Goal: Task Accomplishment & Management: Manage account settings

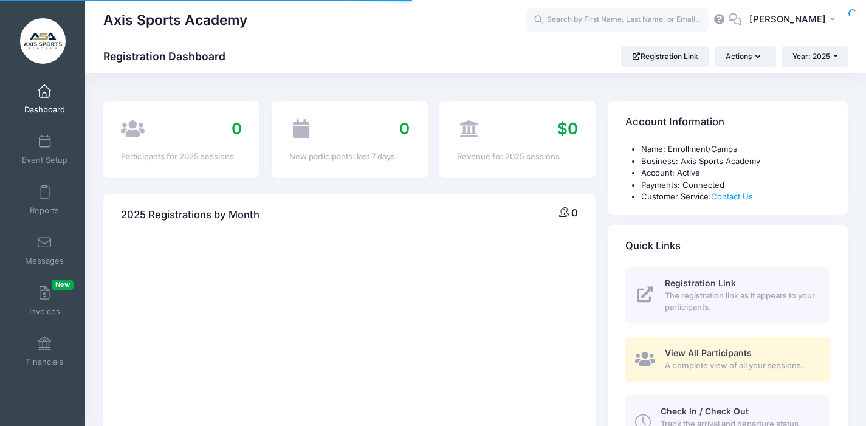
select select
click at [33, 146] on link "Event Setup" at bounding box center [45, 149] width 58 height 43
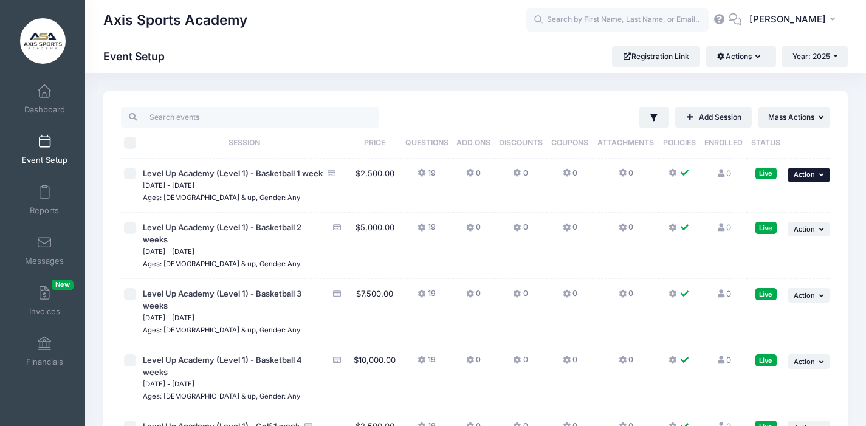
click at [806, 174] on span "Action" at bounding box center [804, 174] width 21 height 9
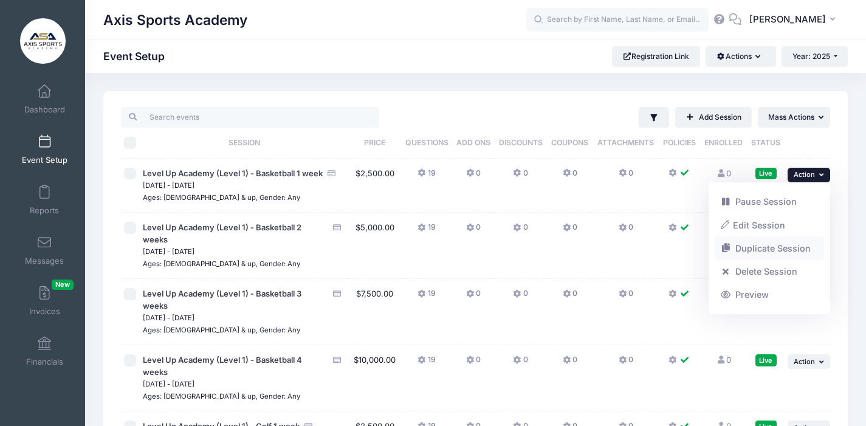
click at [761, 247] on link "Duplicate Session" at bounding box center [770, 248] width 110 height 23
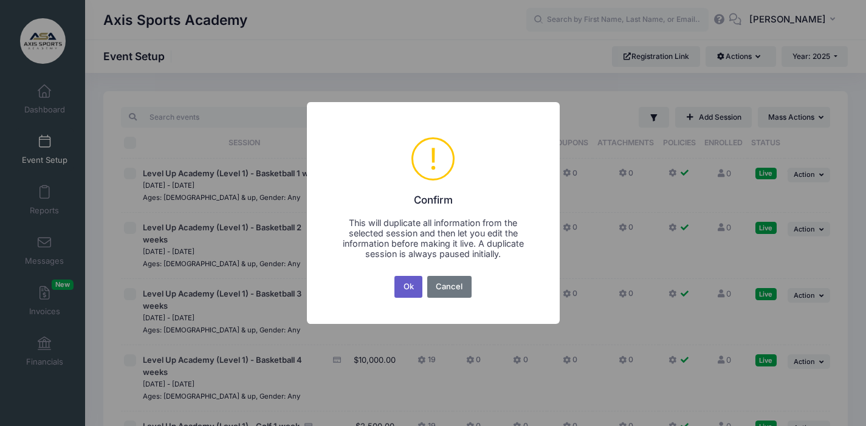
click at [404, 289] on button "Ok" at bounding box center [408, 287] width 28 height 22
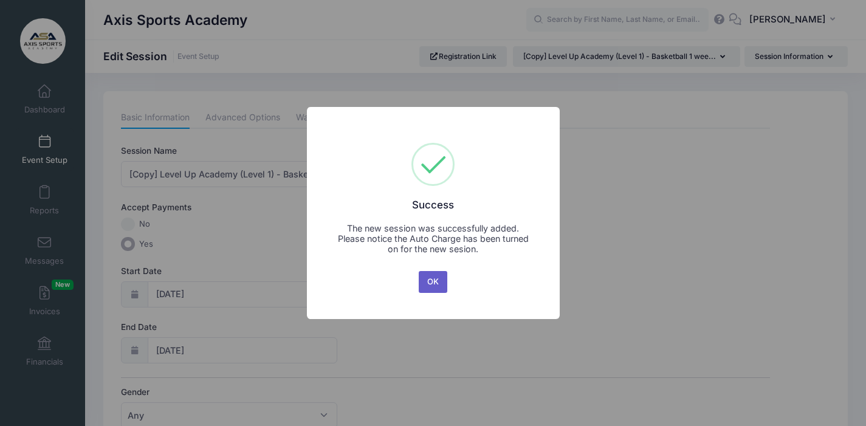
click at [435, 281] on button "OK" at bounding box center [433, 282] width 29 height 22
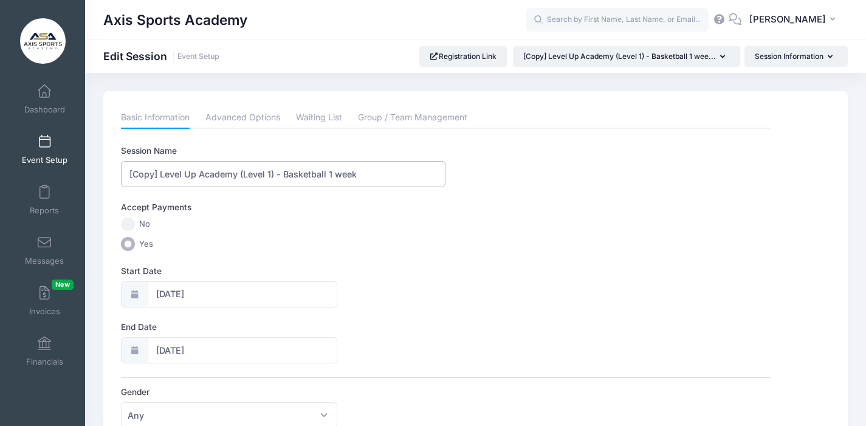
drag, startPoint x: 159, startPoint y: 174, endPoint x: 117, endPoint y: 175, distance: 41.3
drag, startPoint x: 160, startPoint y: 176, endPoint x: 125, endPoint y: 175, distance: 35.9
click at [125, 175] on input "[Copy] Level Up Academy (Level 1) - Basketball 1 week" at bounding box center [283, 174] width 325 height 26
drag, startPoint x: 296, startPoint y: 175, endPoint x: 253, endPoint y: 175, distance: 42.5
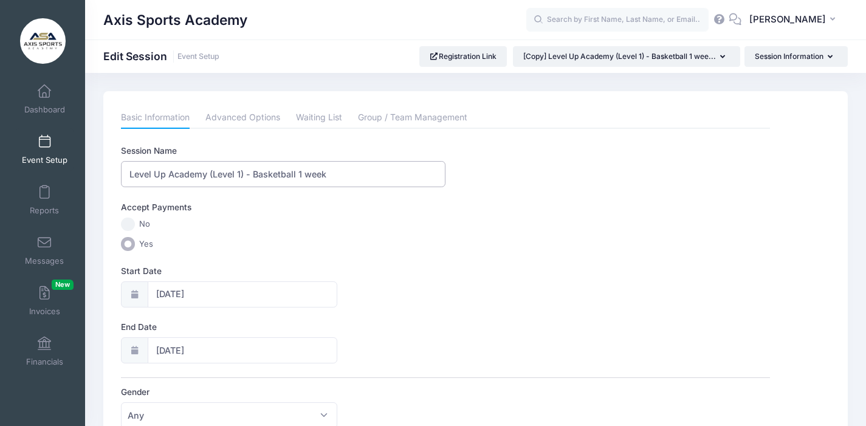
click at [253, 175] on input "Level Up Academy (Level 1) - Basketball 1 week" at bounding box center [283, 174] width 325 height 26
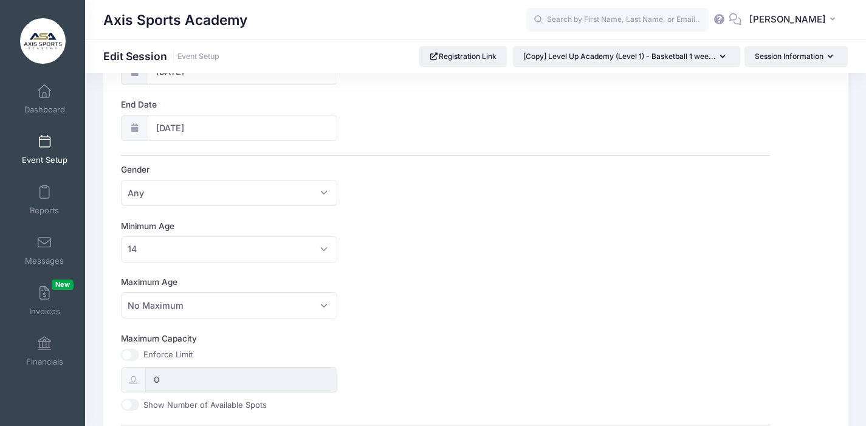
scroll to position [226, 0]
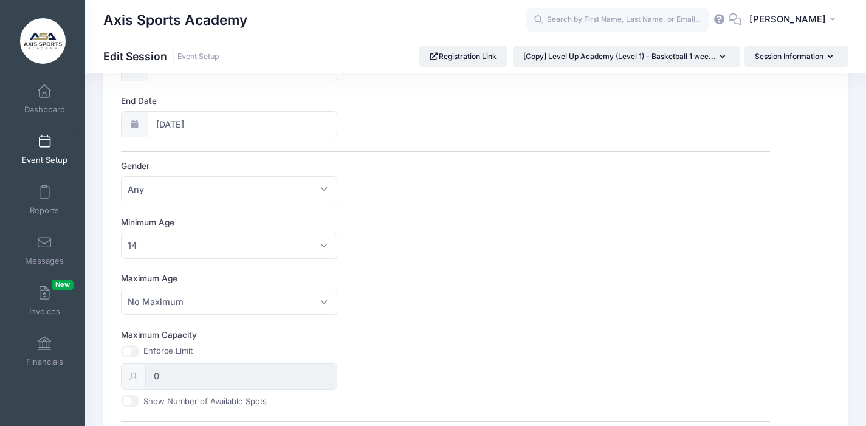
type input "Level Up Academy (Level 1) - Soccer 1 week"
click at [325, 194] on span "Any" at bounding box center [229, 189] width 216 height 26
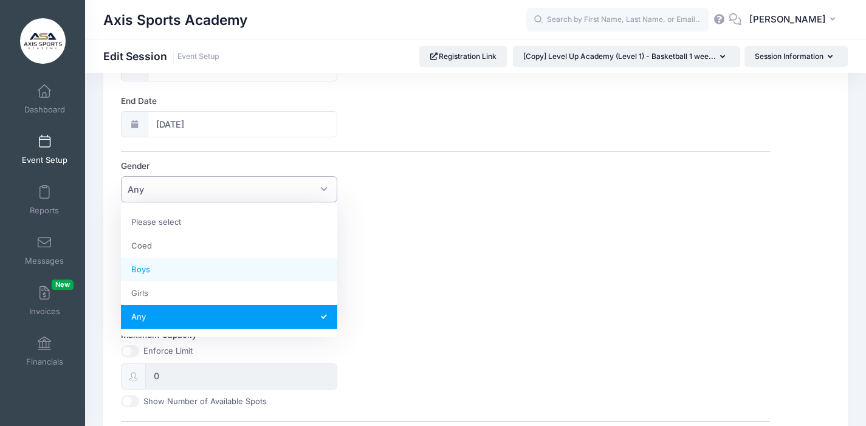
select select "Boys"
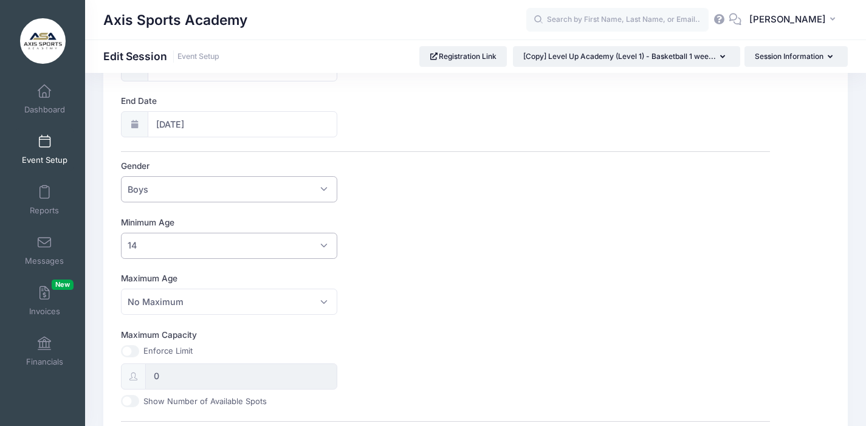
click at [323, 246] on span "14" at bounding box center [229, 246] width 216 height 26
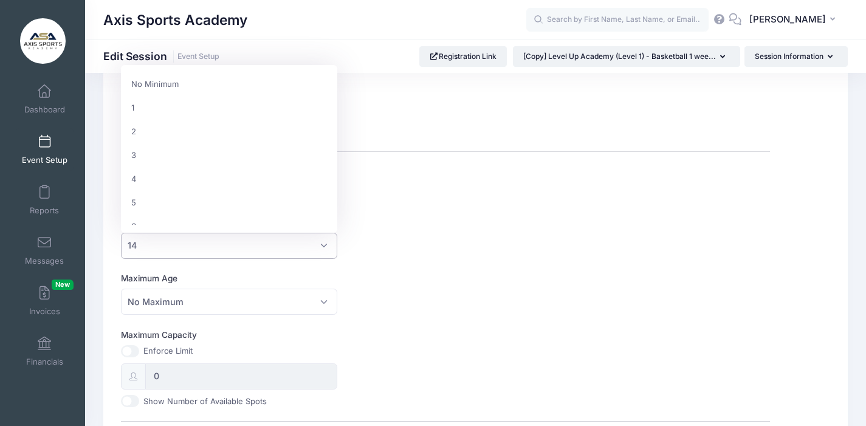
scroll to position [284, 0]
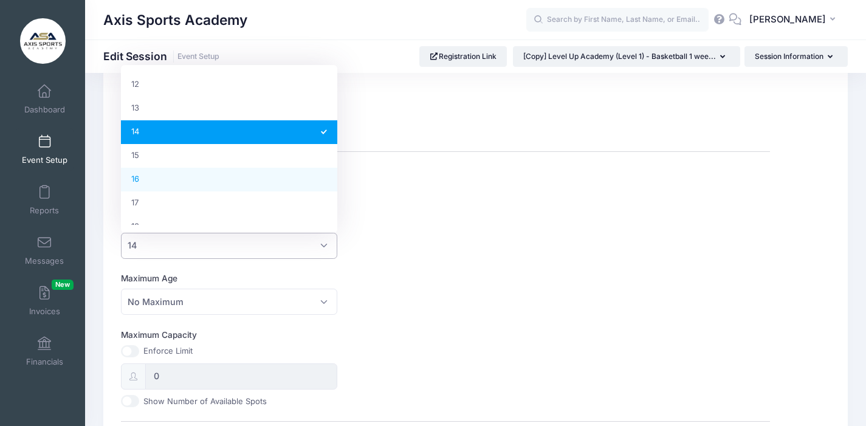
select select "16"
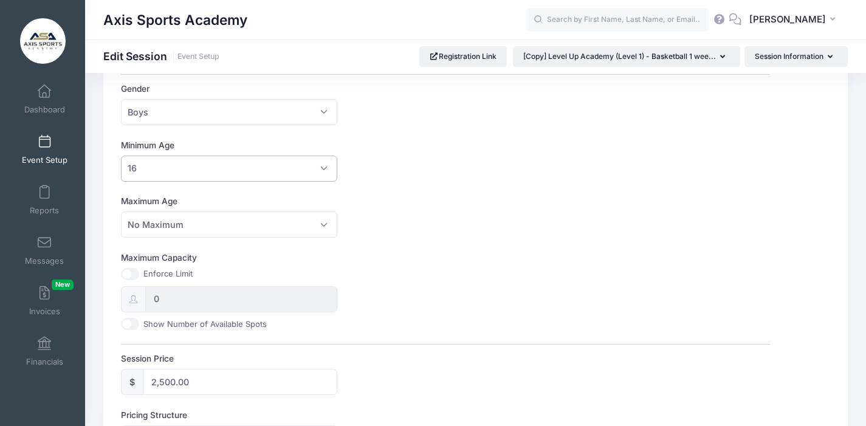
scroll to position [306, 0]
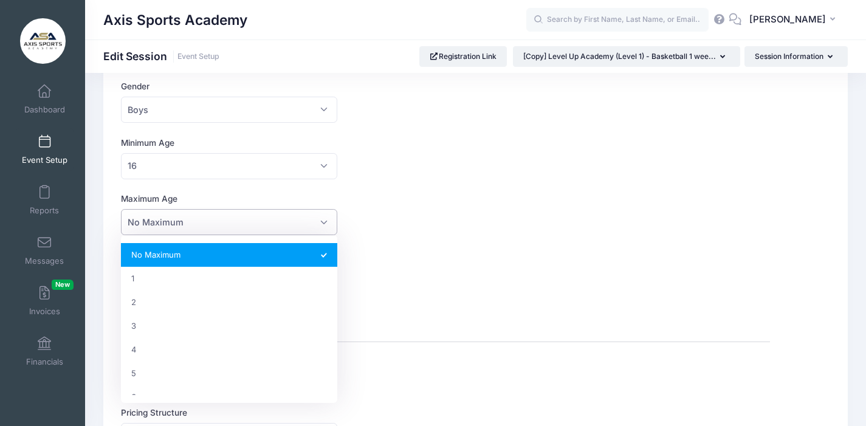
click at [321, 223] on span "No Maximum" at bounding box center [229, 222] width 216 height 26
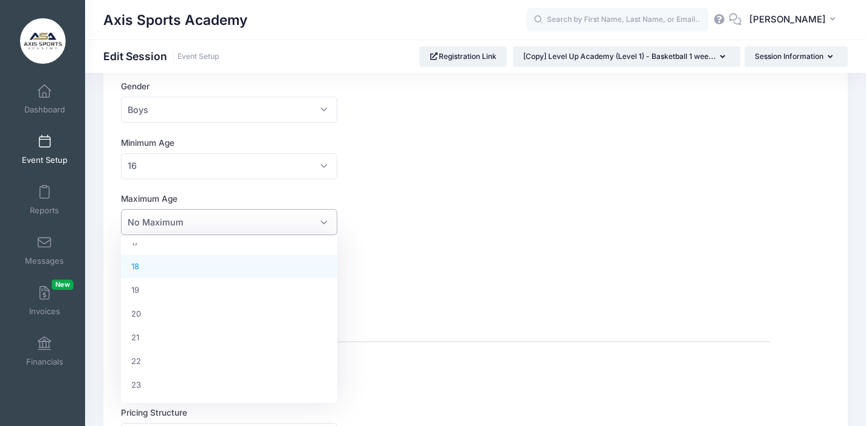
scroll to position [469, 0]
select select "20"
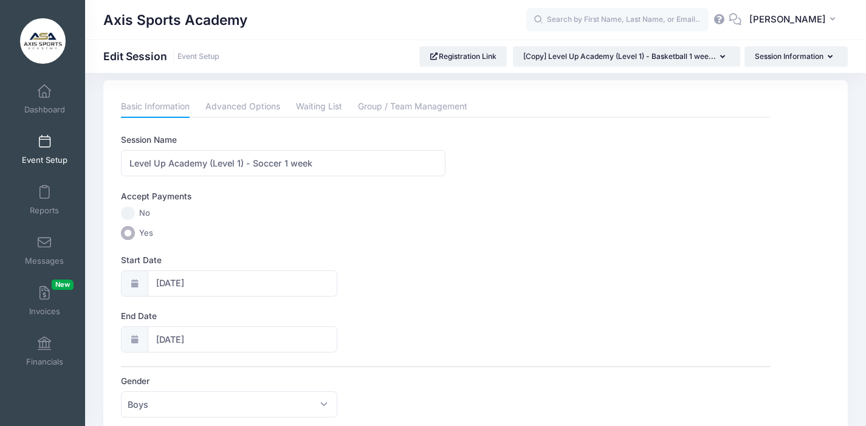
scroll to position [0, 0]
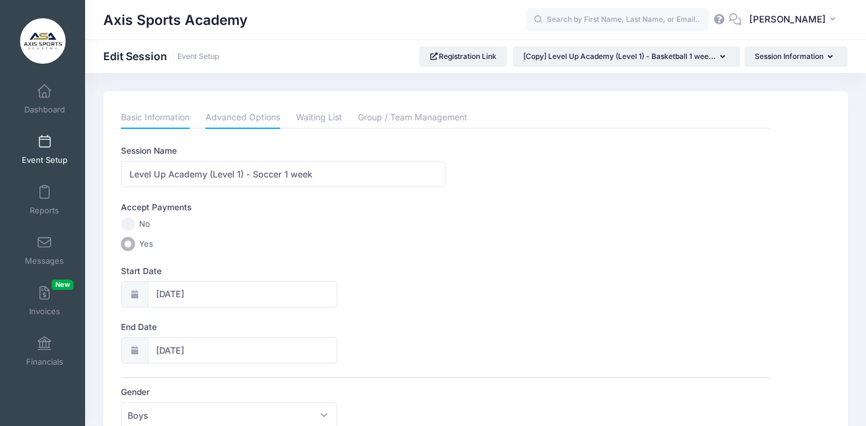
click at [239, 115] on link "Advanced Options" at bounding box center [242, 118] width 75 height 22
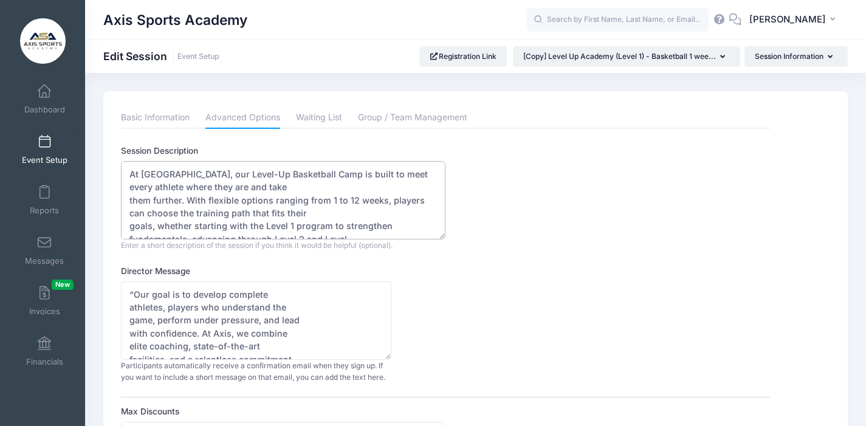
drag, startPoint x: 232, startPoint y: 229, endPoint x: 118, endPoint y: 168, distance: 129.4
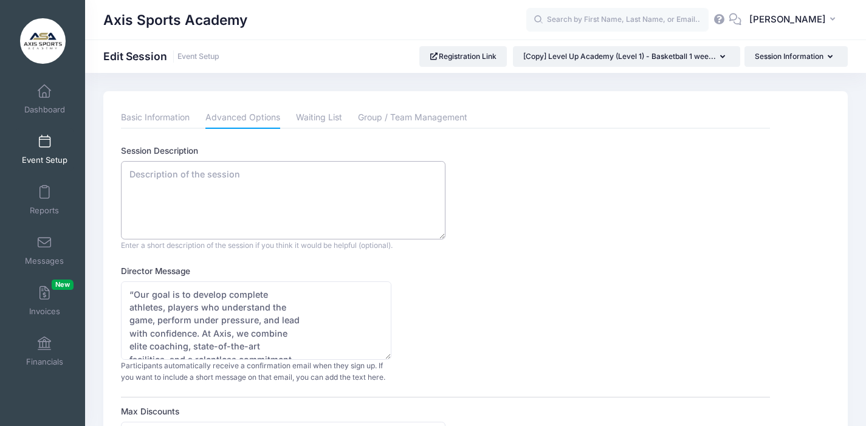
click at [136, 174] on textarea "At Axis Sports Academy, our Level-Up Basketball Camp is built to meet every ath…" at bounding box center [283, 200] width 325 height 78
paste textarea "At Axis Sports Academy’s Level-Up Soccer Camp, players immerse themselves in an…"
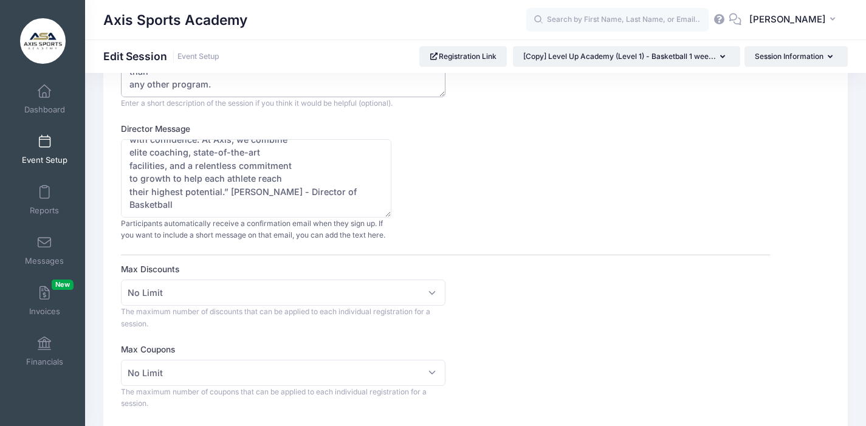
scroll to position [140, 0]
type textarea "At Axis Sports Academy’s Level-Up Soccer Camp, players immerse themselves in an…"
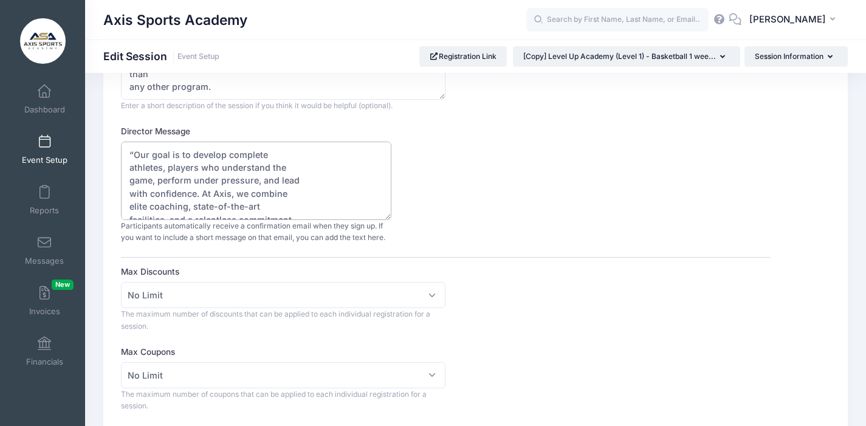
drag, startPoint x: 182, startPoint y: 208, endPoint x: 86, endPoint y: 119, distance: 131.6
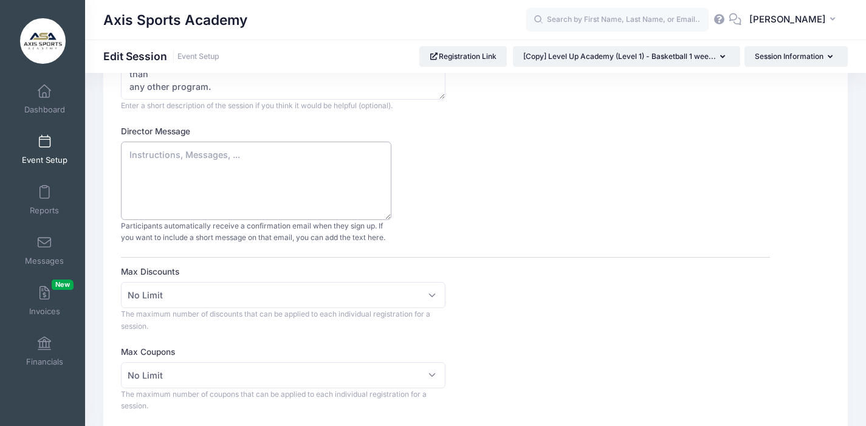
paste textarea "“Our goal is to develop complete athletes, players who understand the game, per…"
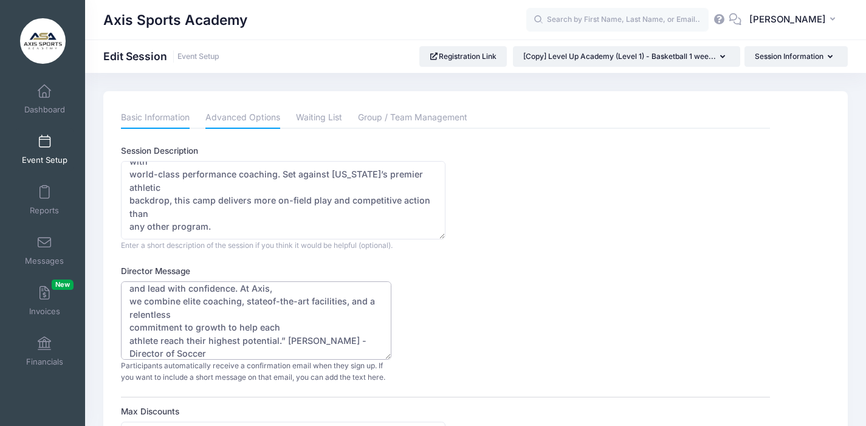
type textarea "“Our goal is to develop complete athletes, players who understand the game, per…"
click at [139, 114] on link "Basic Information" at bounding box center [155, 118] width 69 height 22
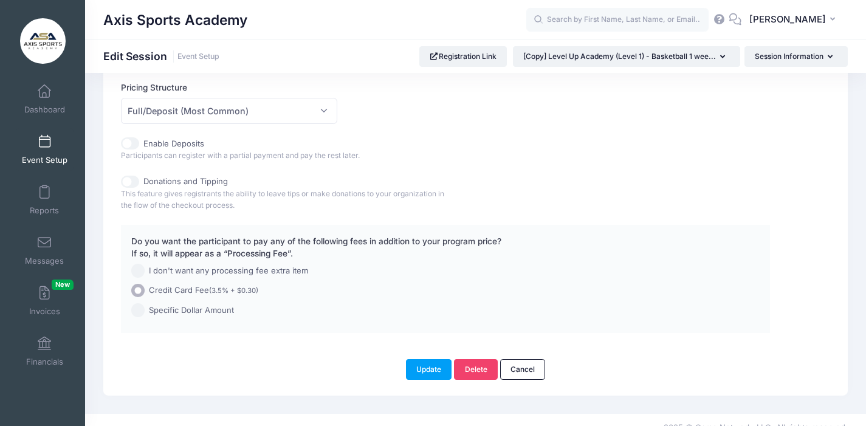
scroll to position [647, 0]
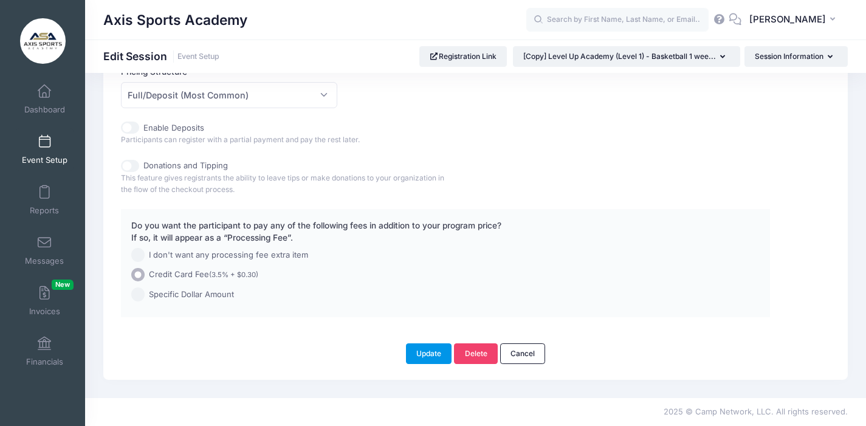
click at [425, 355] on button "Update" at bounding box center [429, 353] width 46 height 21
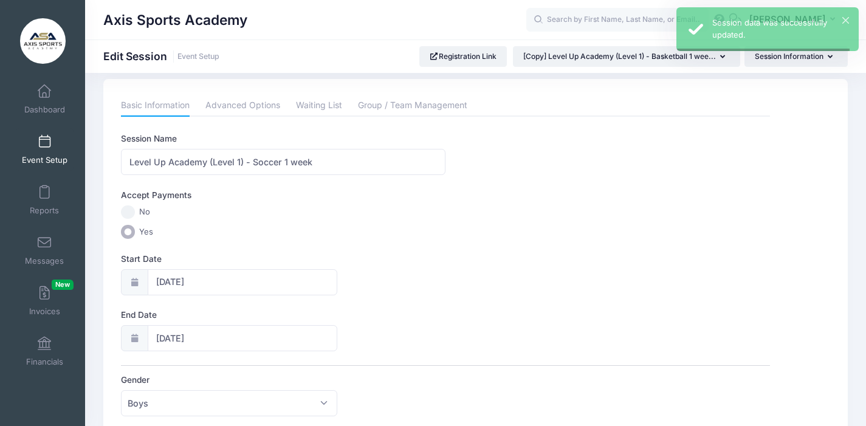
scroll to position [0, 0]
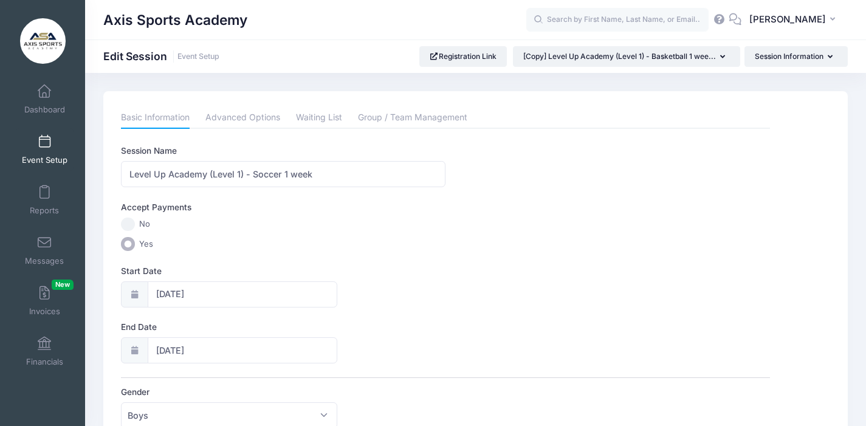
click at [40, 148] on link "Event Setup" at bounding box center [45, 149] width 58 height 43
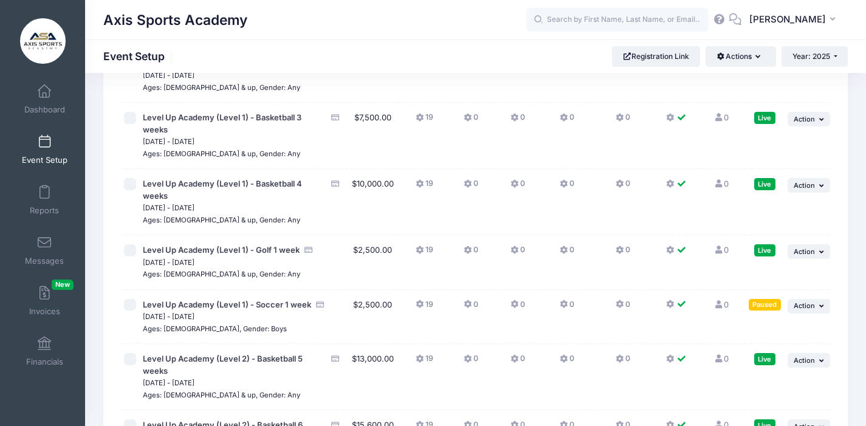
scroll to position [177, 0]
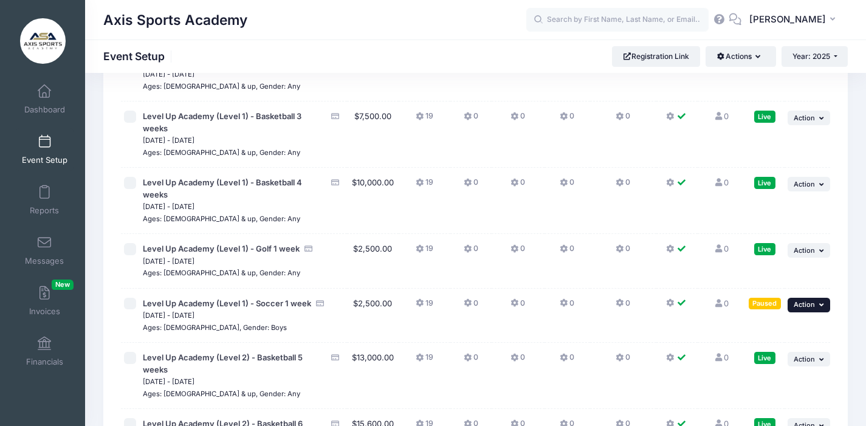
click at [819, 306] on icon "button" at bounding box center [822, 304] width 7 height 7
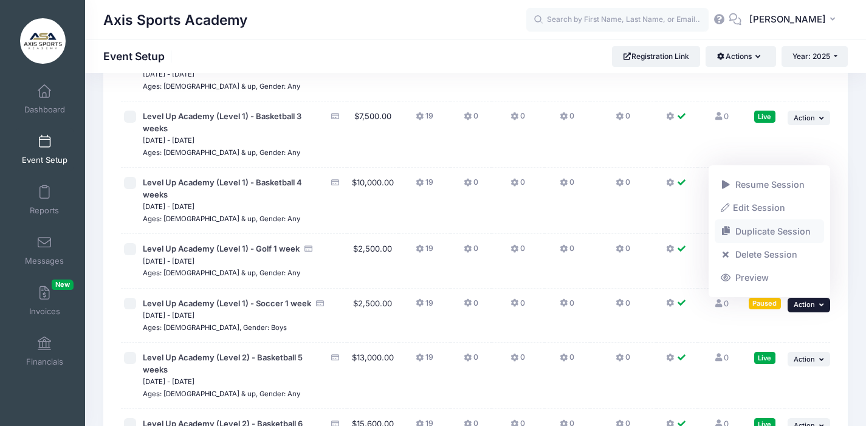
click at [758, 232] on link "Duplicate Session" at bounding box center [770, 231] width 110 height 23
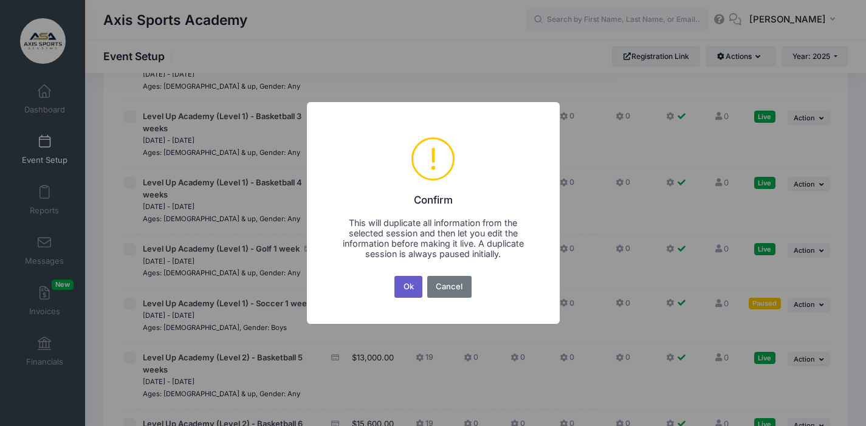
click at [404, 283] on button "Ok" at bounding box center [408, 287] width 28 height 22
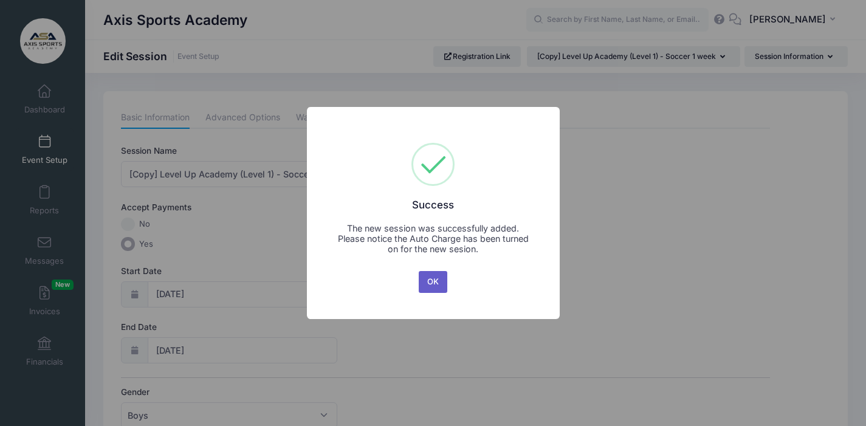
click at [430, 280] on button "OK" at bounding box center [433, 282] width 29 height 22
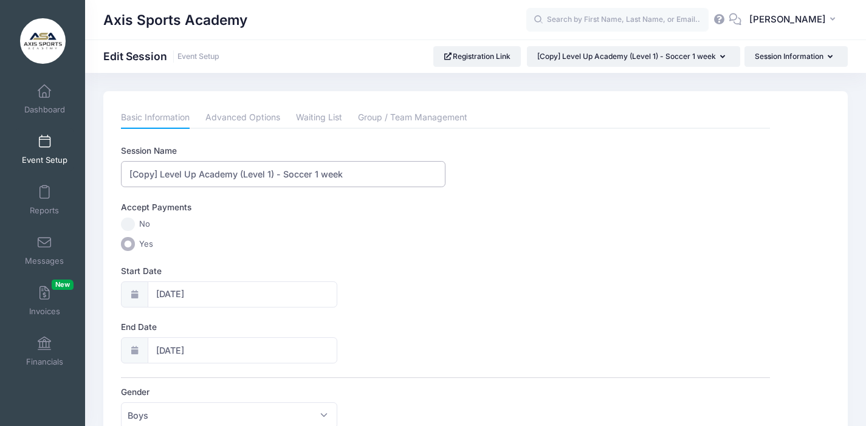
drag, startPoint x: 161, startPoint y: 174, endPoint x: 117, endPoint y: 162, distance: 45.6
drag, startPoint x: 241, startPoint y: 176, endPoint x: 280, endPoint y: 182, distance: 39.4
click at [241, 176] on input "Level Up Academy (Level 1) - Soccer 1 week" at bounding box center [283, 174] width 325 height 26
click at [290, 174] on input "Level Up Academy (Level 2) - Soccer 1 week" at bounding box center [283, 174] width 325 height 26
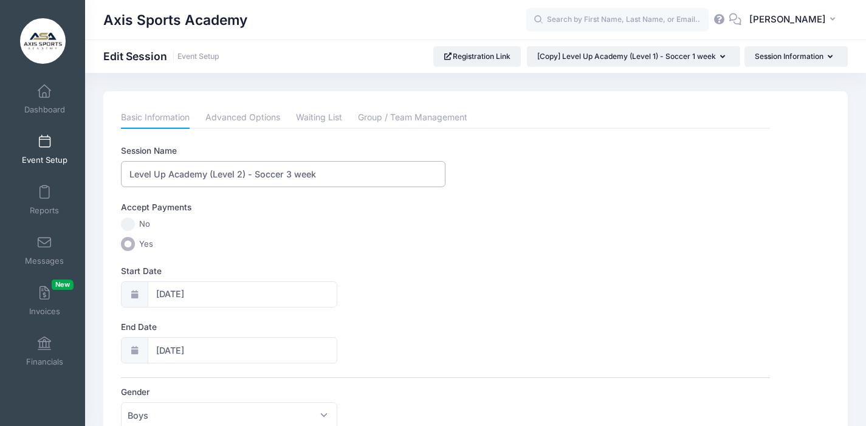
click at [315, 176] on input "Level Up Academy (Level 2) - Soccer 3 week" at bounding box center [283, 174] width 325 height 26
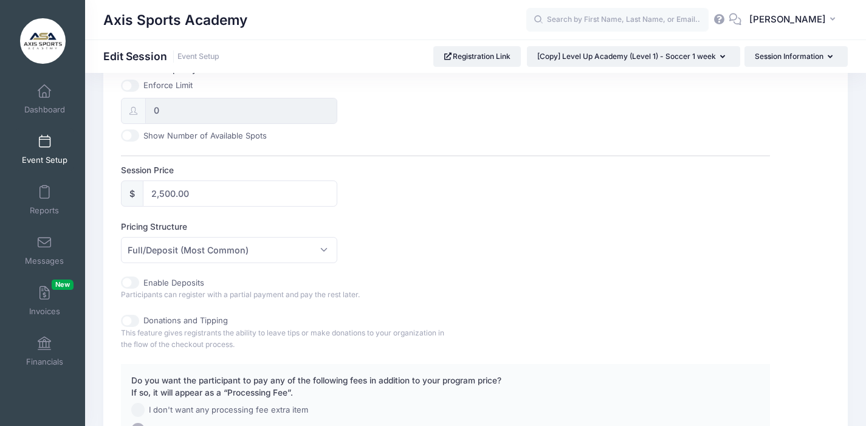
scroll to position [505, 0]
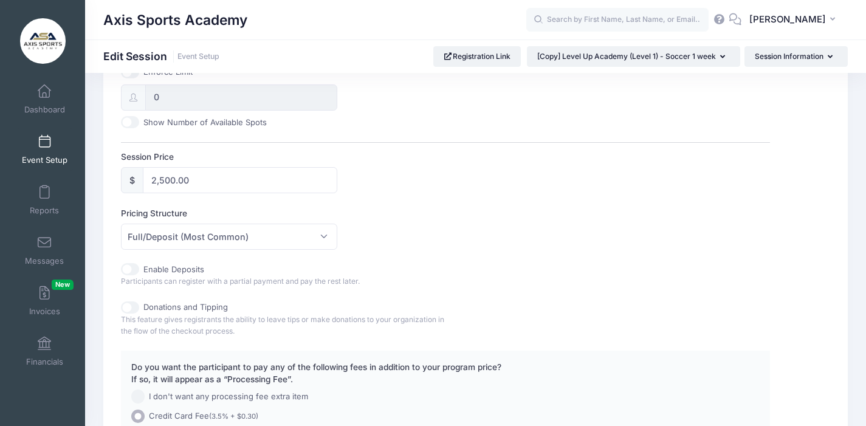
type input "Level Up Academy (Level 2) - Soccer 3 weeks"
drag, startPoint x: 174, startPoint y: 180, endPoint x: 136, endPoint y: 182, distance: 38.4
click at [136, 182] on div "$ 2,500.00" at bounding box center [229, 180] width 216 height 26
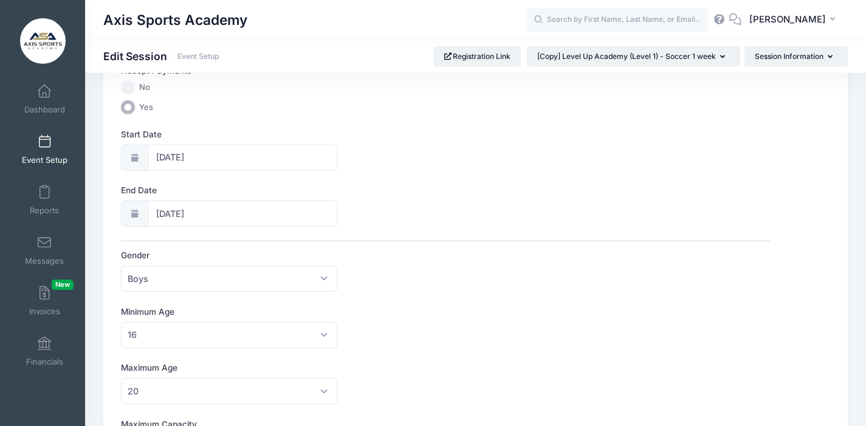
scroll to position [0, 0]
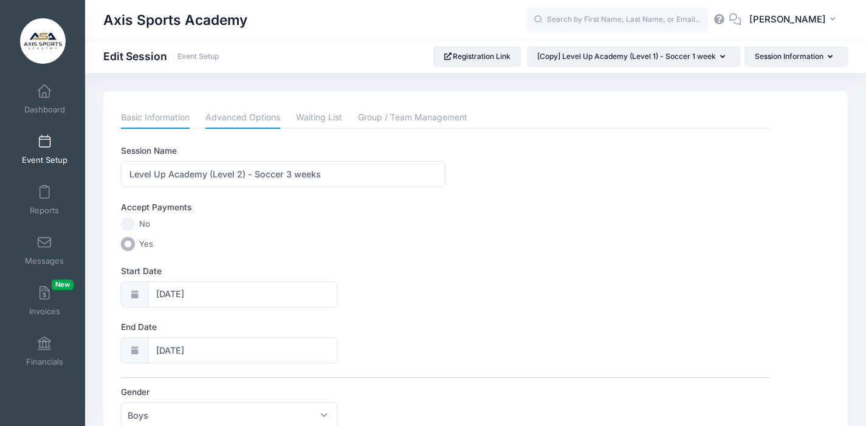
type input "7,299.00"
click at [236, 119] on link "Advanced Options" at bounding box center [242, 118] width 75 height 22
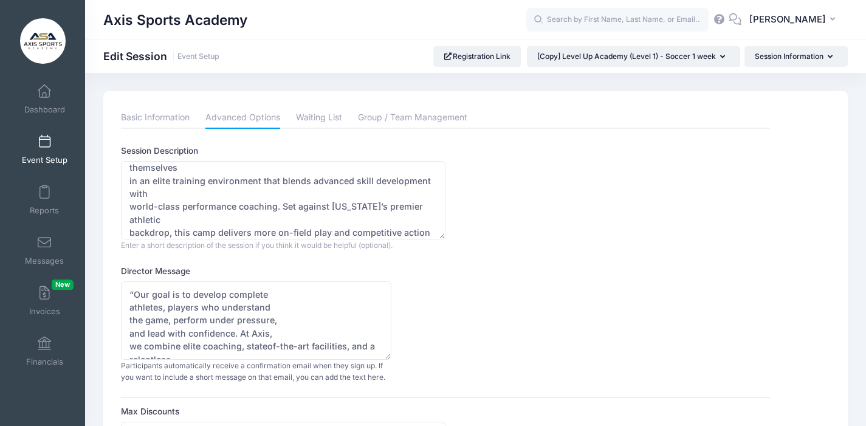
scroll to position [52, 0]
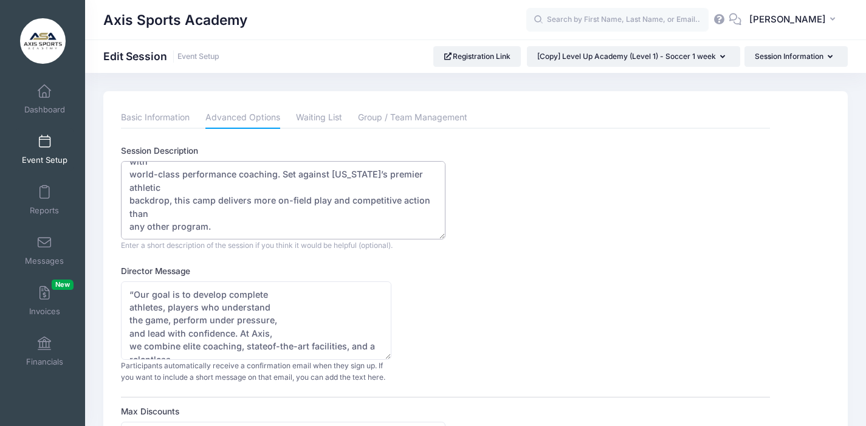
click at [218, 225] on textarea "At Axis Sports Academy’s Level-Up Soccer Camp, players immerse themselves in an…" at bounding box center [283, 200] width 325 height 78
type textarea "At Axis Sports Academy’s Level-Up Soccer Camp, players immerse themselves in an…"
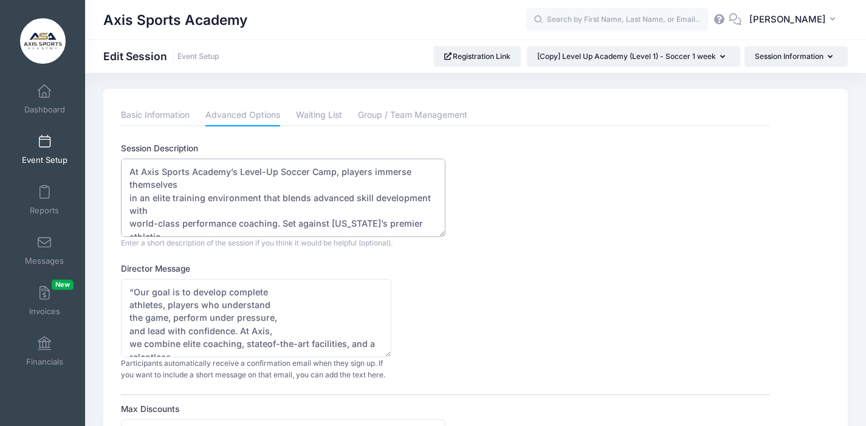
scroll to position [0, 0]
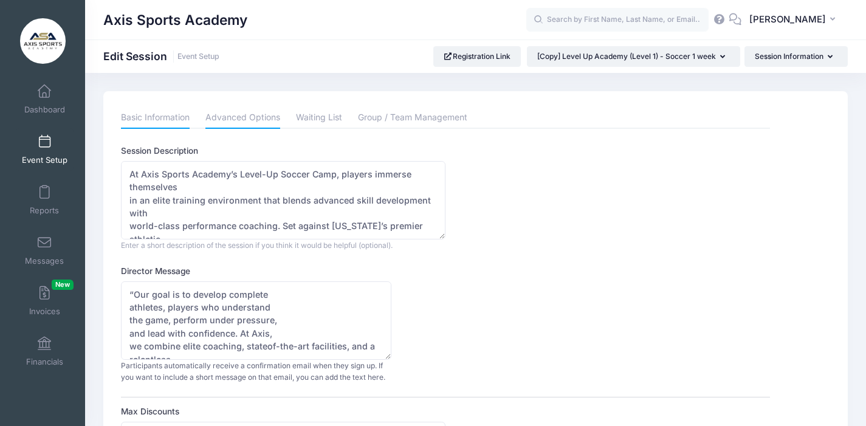
click at [139, 114] on link "Basic Information" at bounding box center [155, 118] width 69 height 22
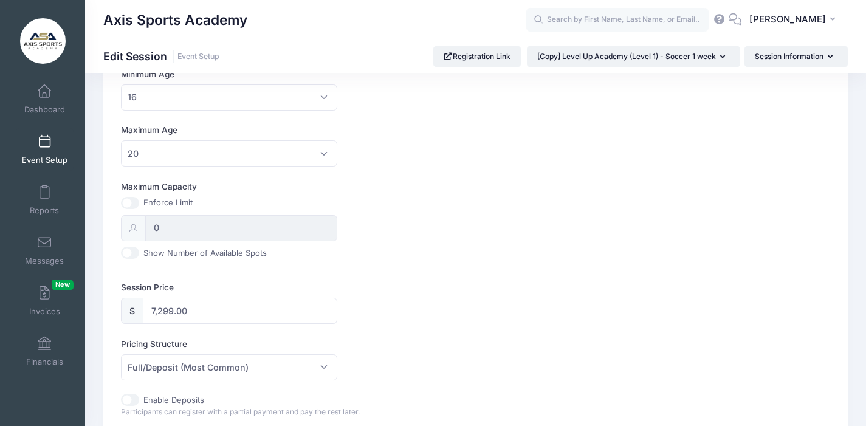
scroll to position [647, 0]
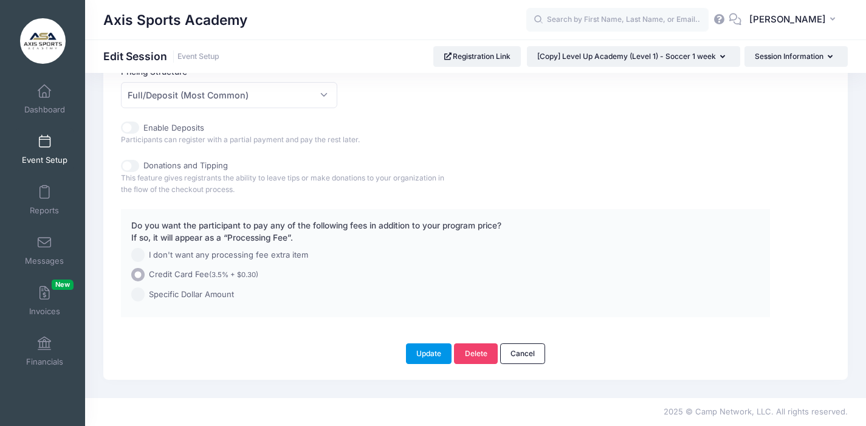
click at [416, 357] on button "Update" at bounding box center [429, 353] width 46 height 21
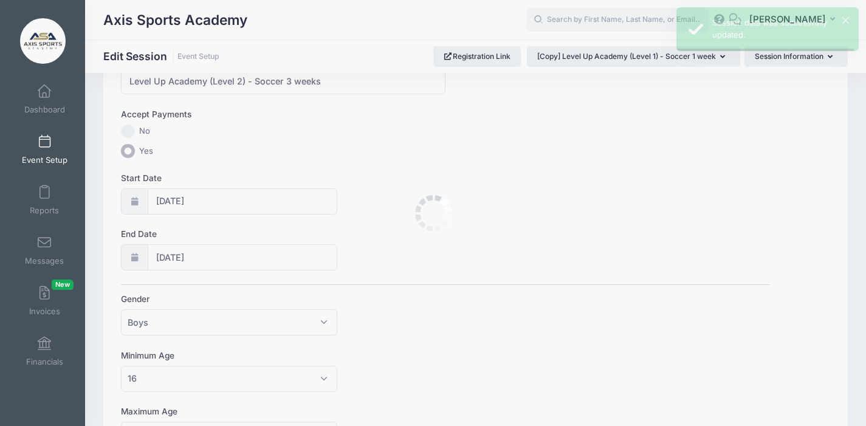
scroll to position [0, 0]
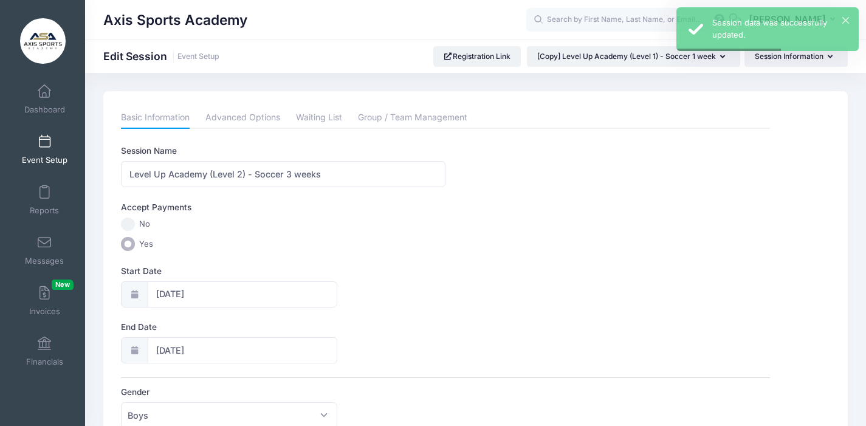
click at [44, 143] on span at bounding box center [44, 142] width 0 height 13
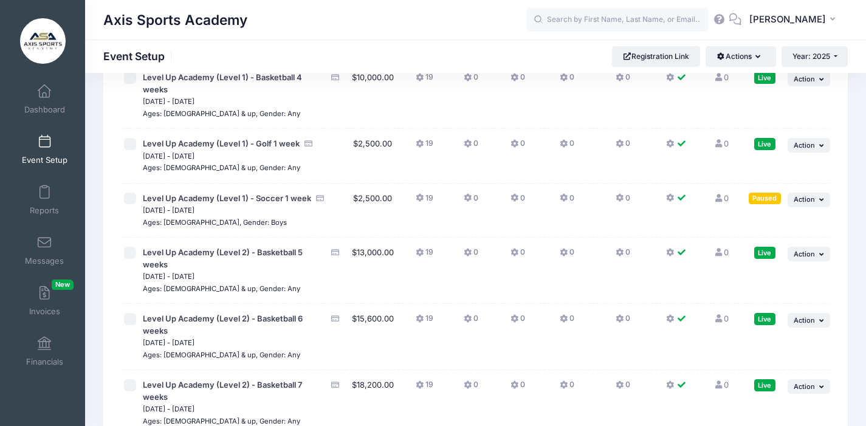
scroll to position [285, 0]
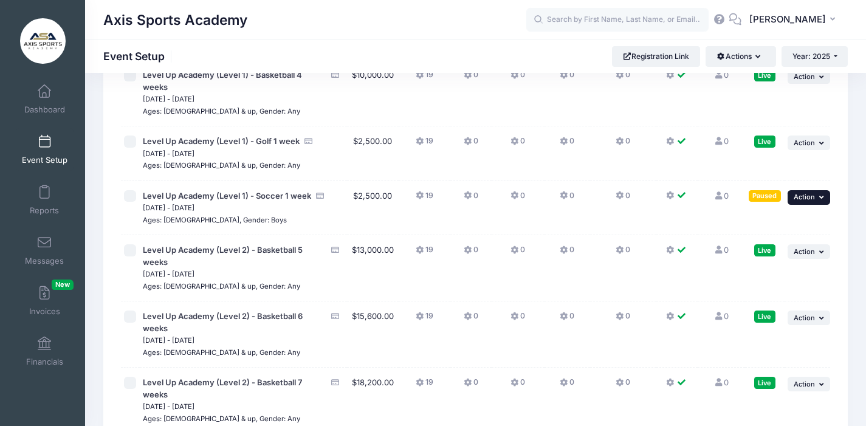
click at [817, 199] on button "... Action" at bounding box center [809, 197] width 43 height 15
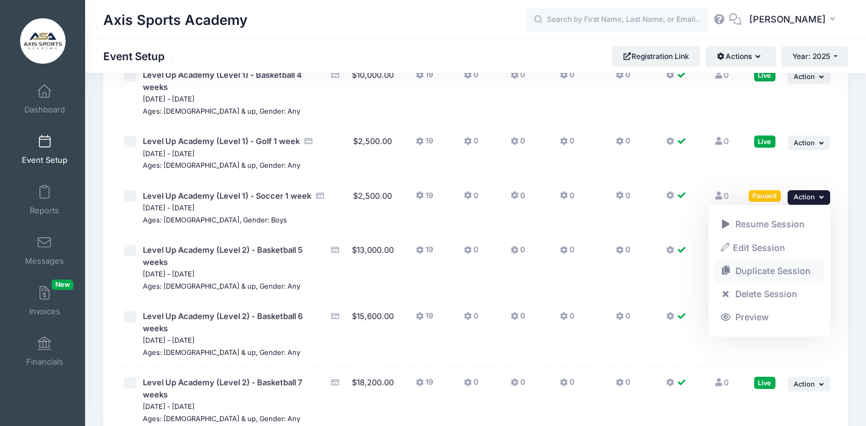
click at [758, 269] on link "Duplicate Session" at bounding box center [770, 270] width 110 height 23
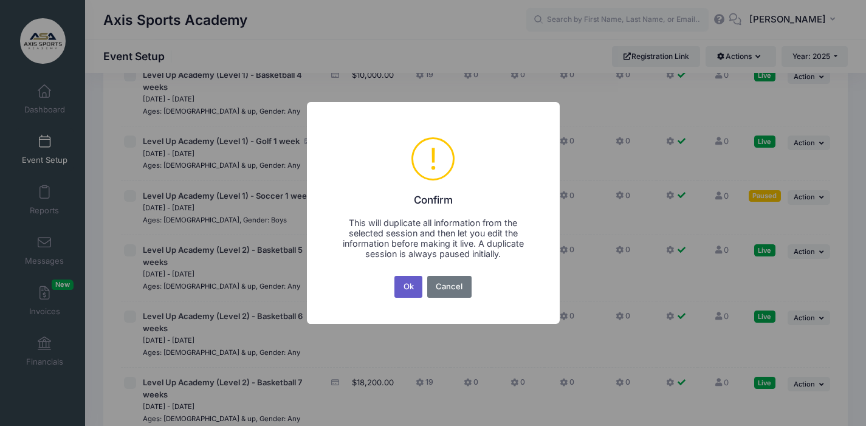
click at [405, 286] on button "Ok" at bounding box center [408, 287] width 28 height 22
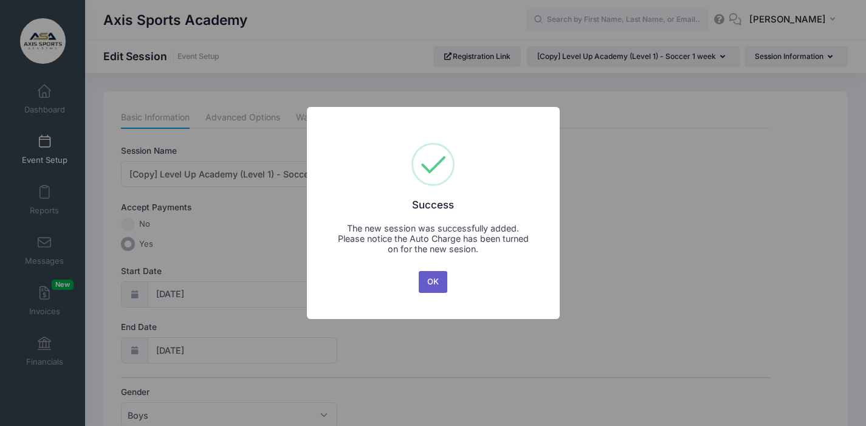
click at [430, 277] on button "OK" at bounding box center [433, 282] width 29 height 22
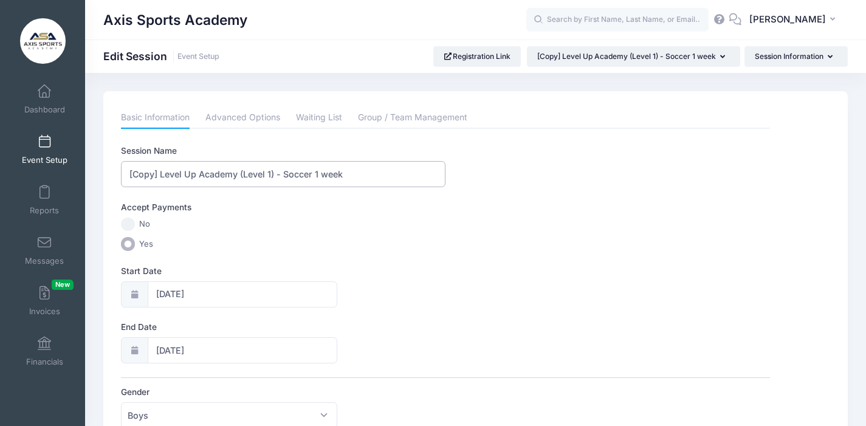
drag, startPoint x: 161, startPoint y: 175, endPoint x: 111, endPoint y: 171, distance: 50.0
click at [241, 176] on input "Level Up Academy (Level 1) - Soccer 1 week" at bounding box center [283, 174] width 325 height 26
click at [291, 174] on input "Level Up Academy (Level 3) - Soccer 1 week" at bounding box center [283, 174] width 325 height 26
click at [322, 173] on input "Level Up Academy (Level 3) - Soccer 3 week" at bounding box center [283, 174] width 325 height 26
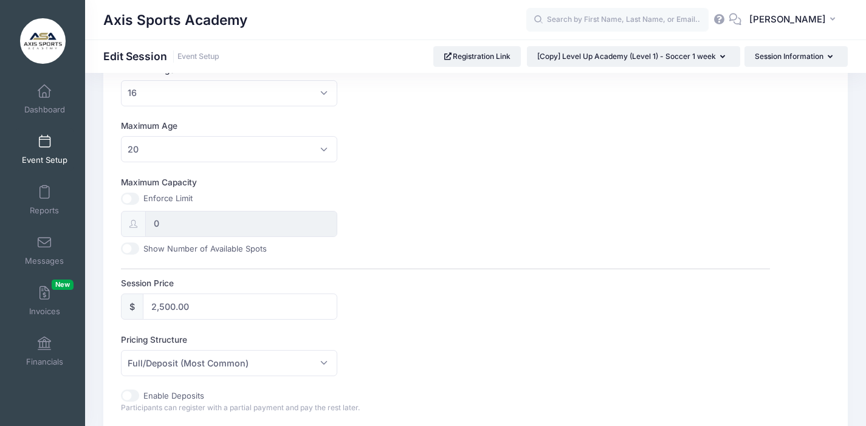
scroll to position [434, 0]
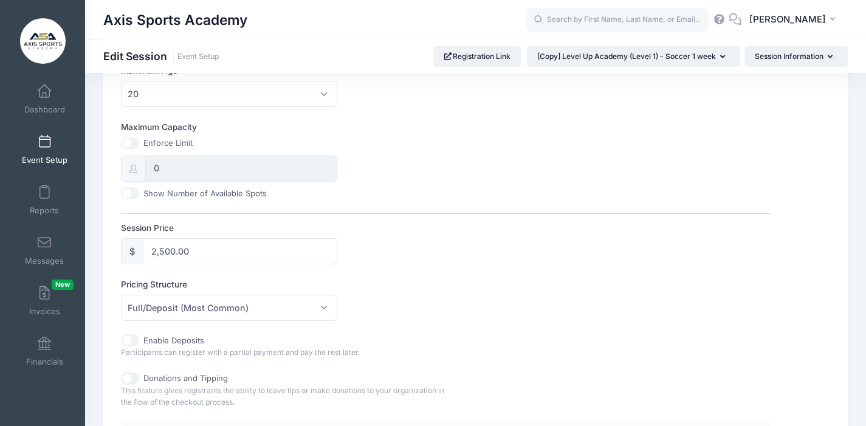
type input "Level Up Academy (Level 3) - Soccer 3 weeks"
drag, startPoint x: 161, startPoint y: 252, endPoint x: 140, endPoint y: 252, distance: 21.3
click at [140, 252] on div "$ 2,500.00" at bounding box center [229, 251] width 216 height 26
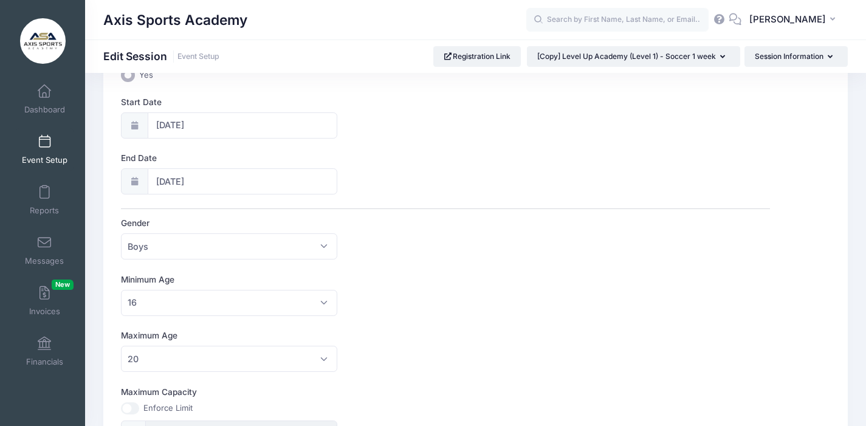
scroll to position [0, 0]
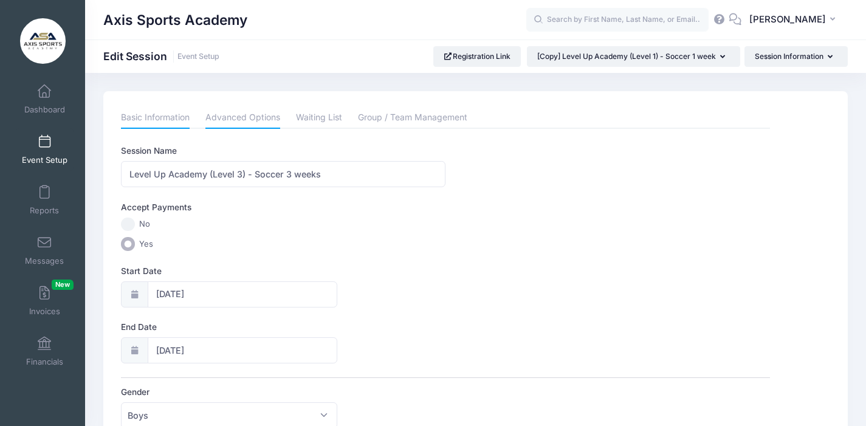
type input "23,999.00"
click at [233, 116] on link "Advanced Options" at bounding box center [242, 118] width 75 height 22
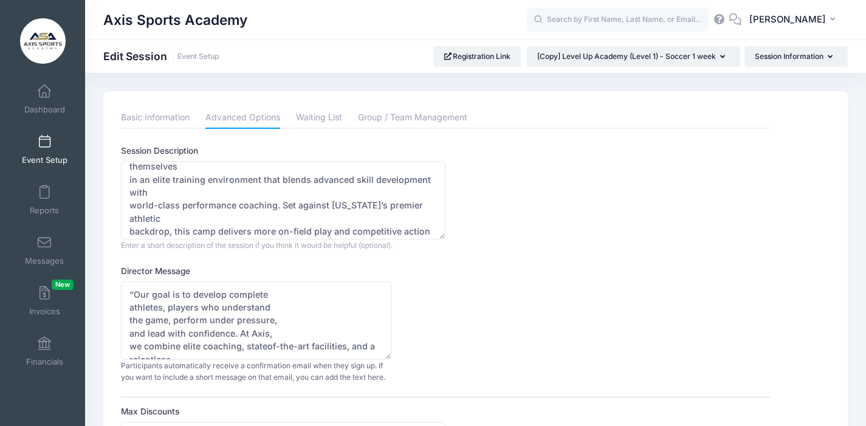
scroll to position [52, 0]
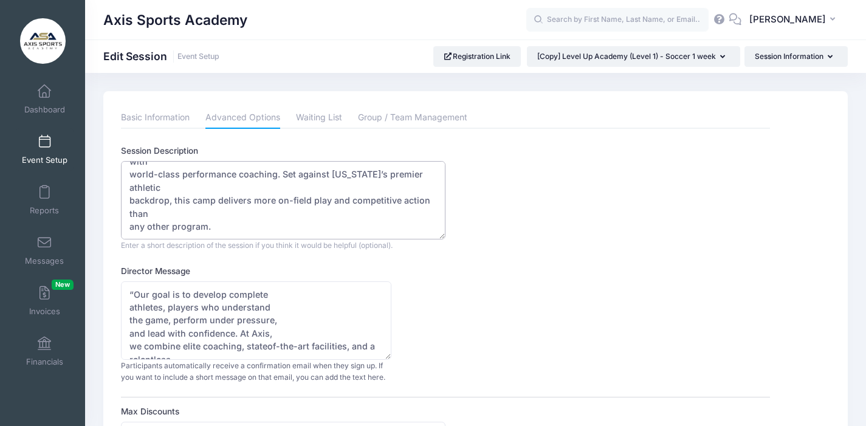
click at [212, 225] on textarea "At Axis Sports Academy’s Level-Up Soccer Camp, players immerse themselves in an…" at bounding box center [283, 200] width 325 height 78
click at [134, 224] on textarea "At Axis Sports Academy’s Level-Up Soccer Camp, players immerse themselves in an…" at bounding box center [283, 200] width 325 height 78
paste textarea "12 Week Camp Per Week 5 Training Sessions - 2 hrs 2 Sessions of Exos Training L…"
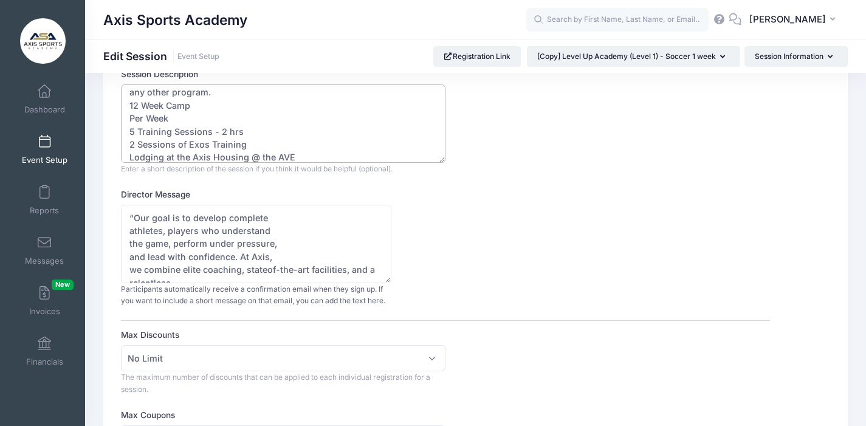
scroll to position [120, 0]
click at [131, 123] on textarea "At Axis Sports Academy’s Level-Up Soccer Camp, players immerse themselves in an…" at bounding box center [283, 123] width 325 height 78
click at [130, 132] on textarea "At Axis Sports Academy’s Level-Up Soccer Camp, players immerse themselves in an…" at bounding box center [283, 123] width 325 height 78
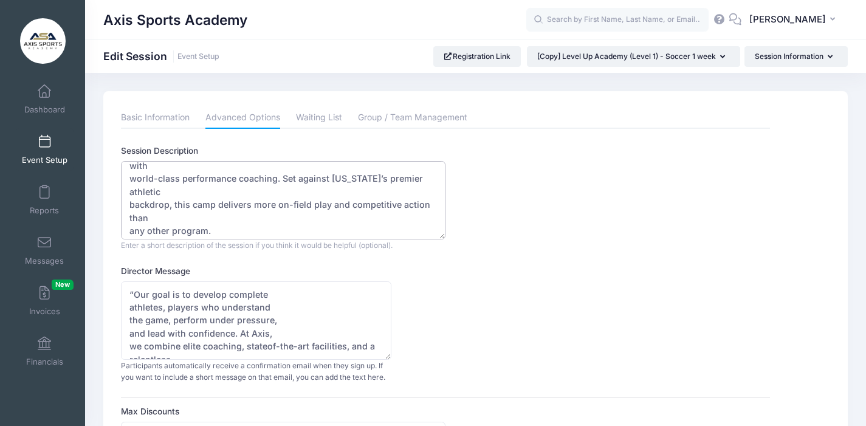
scroll to position [0, 0]
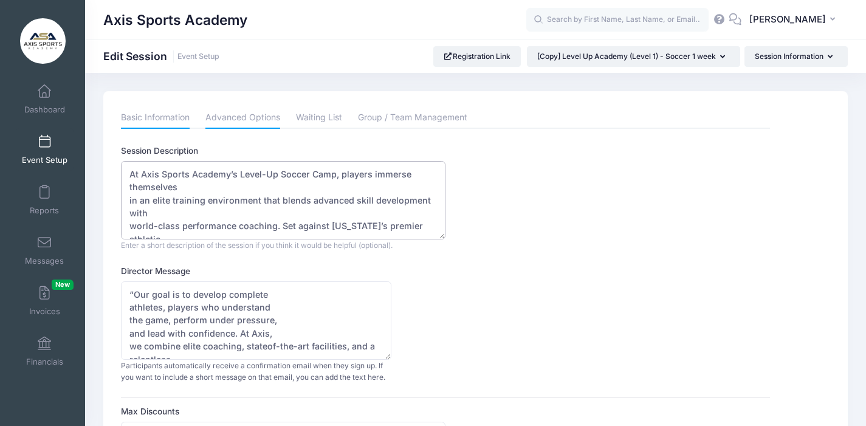
type textarea "At Axis Sports Academy’s Level-Up Soccer Camp, players immerse themselves in an…"
click at [146, 114] on link "Basic Information" at bounding box center [155, 118] width 69 height 22
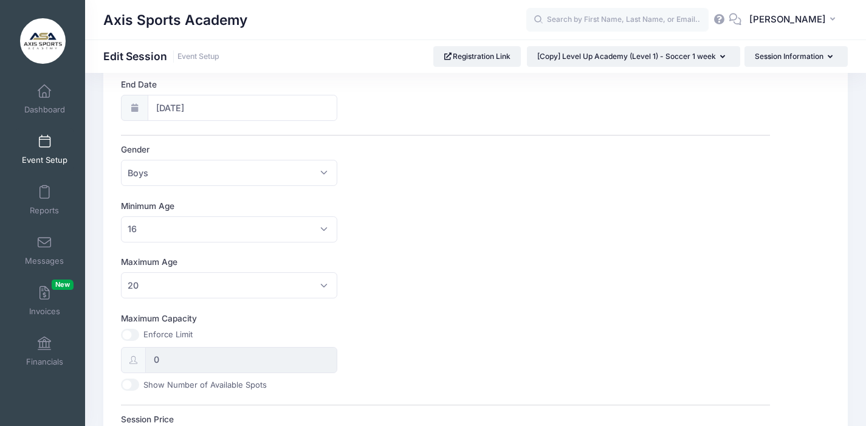
scroll to position [647, 0]
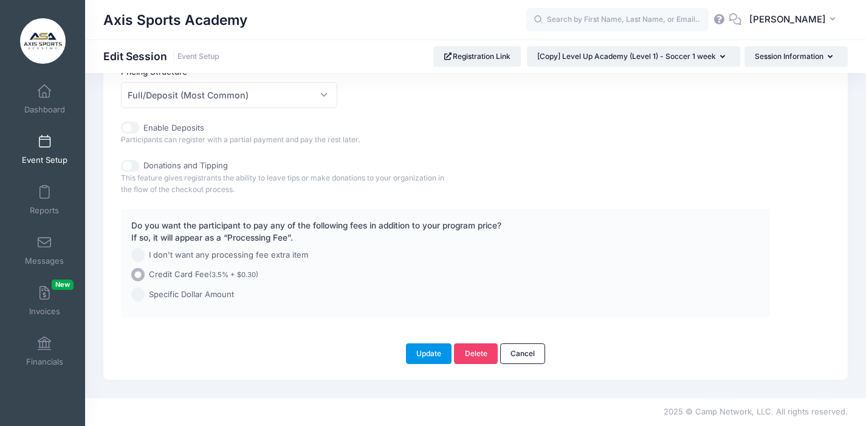
click at [427, 349] on button "Update" at bounding box center [429, 353] width 46 height 21
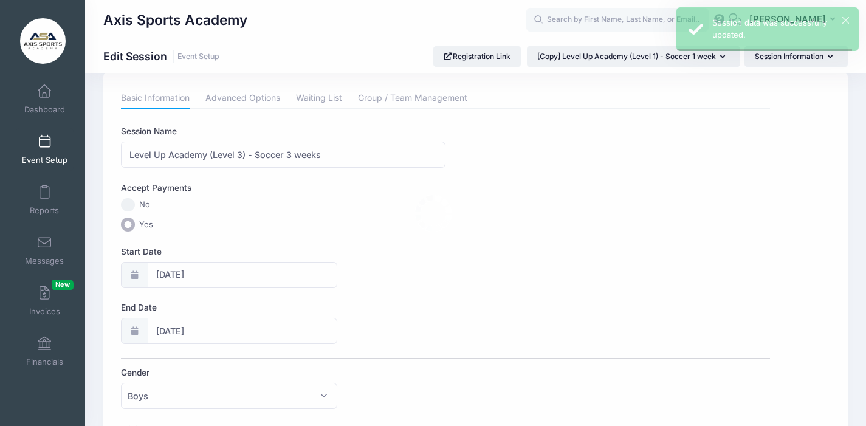
scroll to position [0, 0]
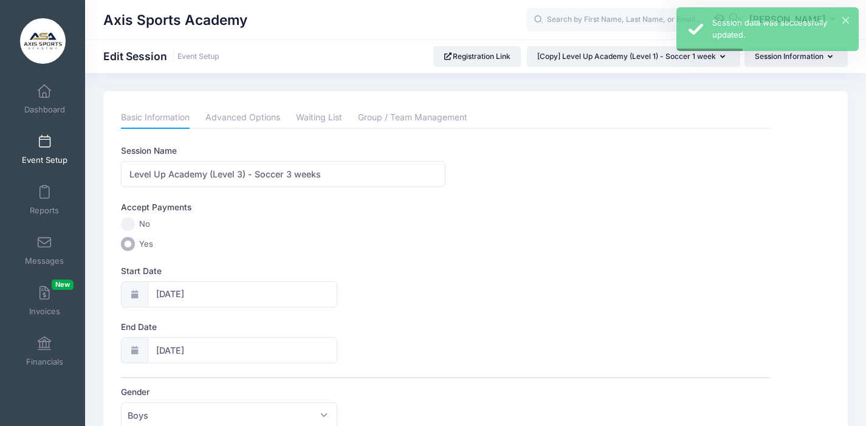
click at [44, 146] on span at bounding box center [44, 142] width 0 height 13
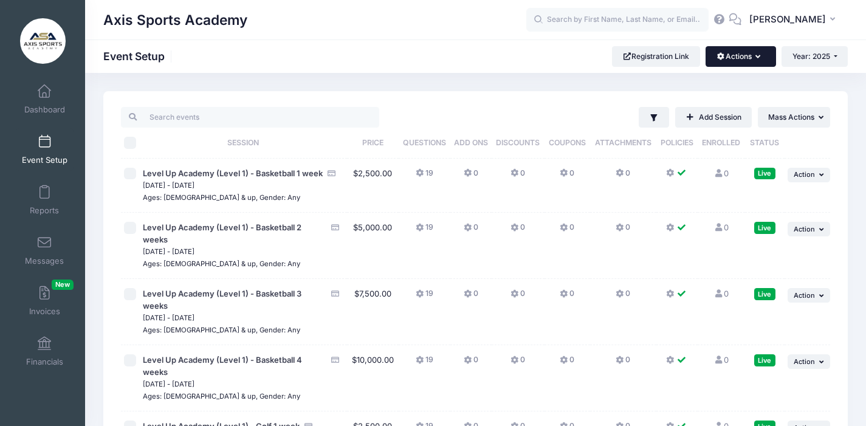
click at [759, 57] on icon "button" at bounding box center [760, 57] width 10 height 0
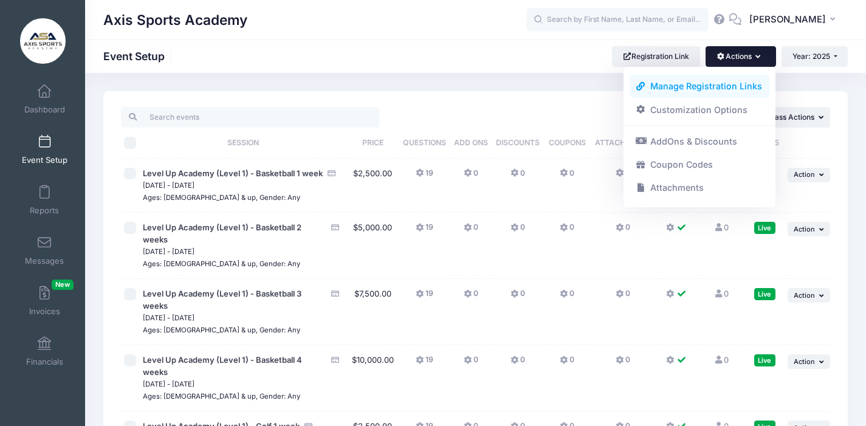
click at [687, 87] on link "Manage Registration Links" at bounding box center [700, 86] width 140 height 23
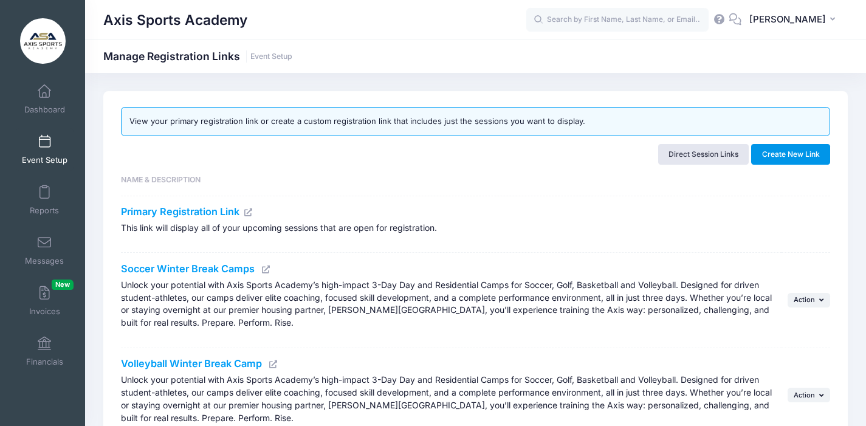
click at [799, 156] on button "Create New Link" at bounding box center [790, 154] width 79 height 21
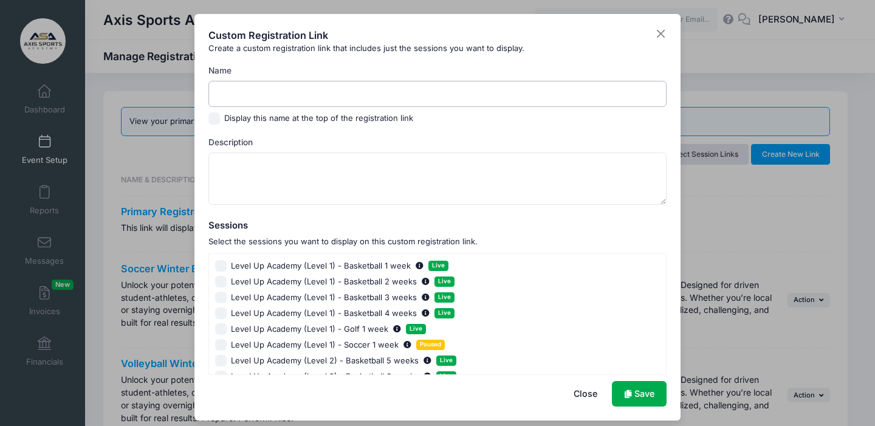
click at [241, 91] on input "Name" at bounding box center [437, 94] width 459 height 26
type input "Soccer Level Up Academy"
click at [218, 165] on textarea "Description" at bounding box center [437, 179] width 459 height 52
paste textarea "At Axis Sports Academy’s Level-Up Soccer Camp, players immerse themselves in an…"
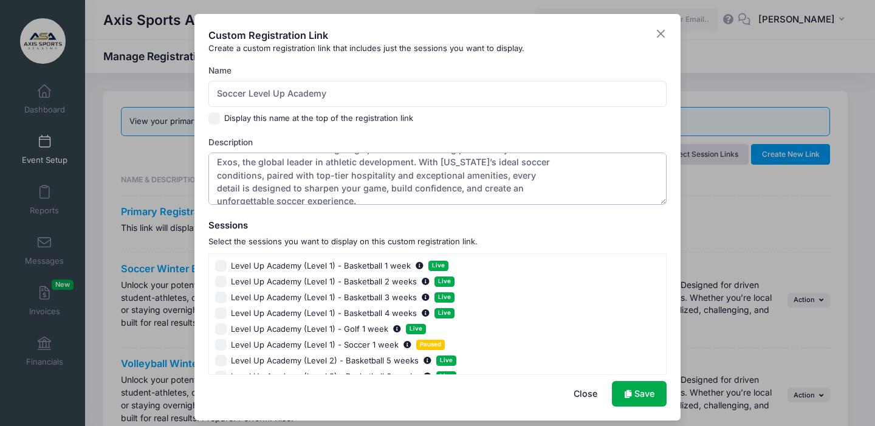
scroll to position [96, 0]
type textarea "At Axis Sports Academy’s Level-Up Soccer Camp, players immerse themselves in an…"
click at [215, 345] on input "Level Up Academy (Level 1) - Soccer 1 week Paused" at bounding box center [221, 345] width 12 height 12
checkbox input "true"
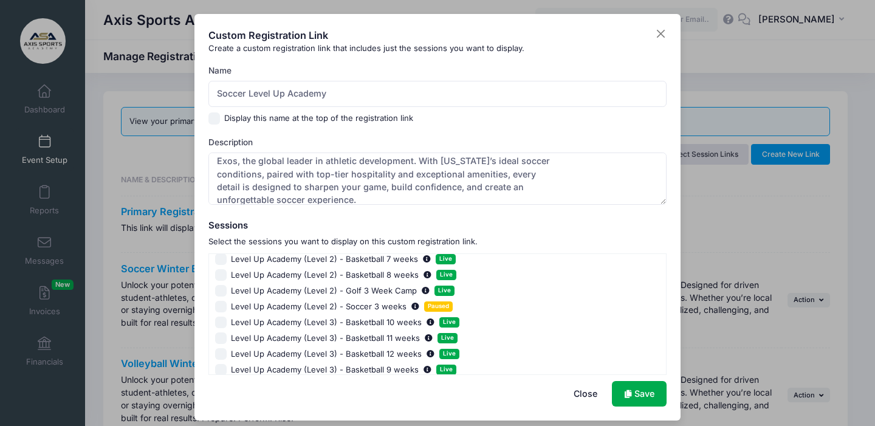
click at [221, 308] on input "Level Up Academy (Level 2) - Soccer 3 weeks Paused" at bounding box center [221, 307] width 12 height 12
checkbox input "true"
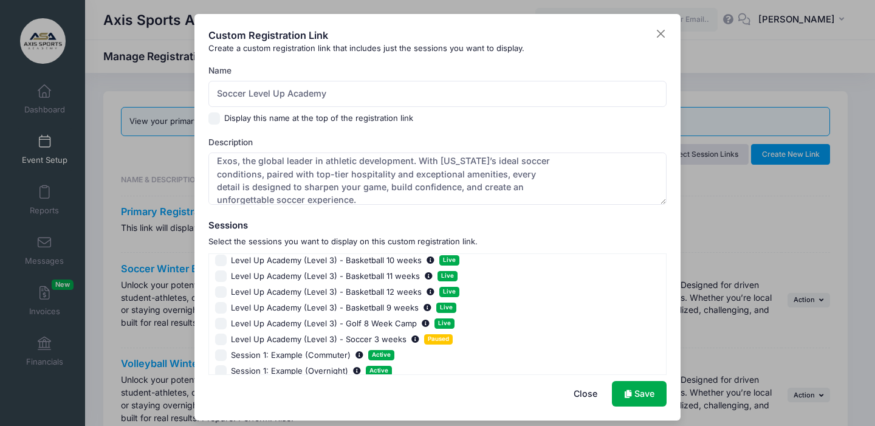
scroll to position [196, 0]
click at [220, 334] on input "Level Up Academy (Level 3) - Soccer 3 weeks Paused" at bounding box center [221, 338] width 12 height 12
checkbox input "true"
click at [628, 394] on link "Save" at bounding box center [639, 394] width 55 height 26
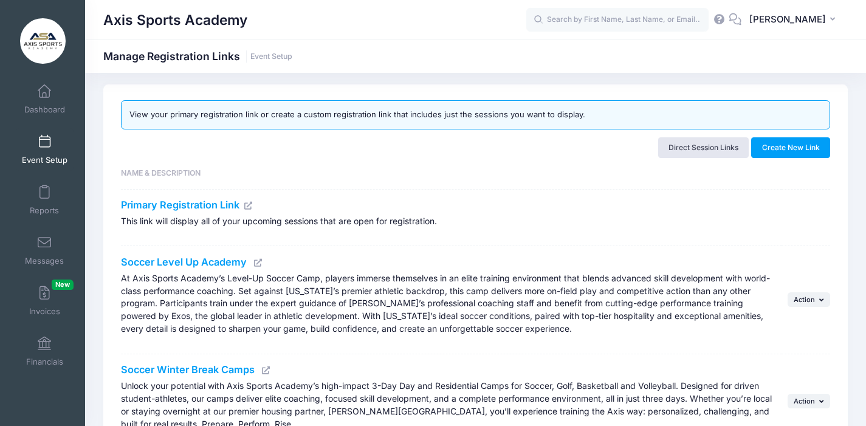
scroll to position [7, 0]
click at [259, 261] on icon at bounding box center [258, 262] width 10 height 8
click at [44, 147] on span at bounding box center [44, 142] width 0 height 13
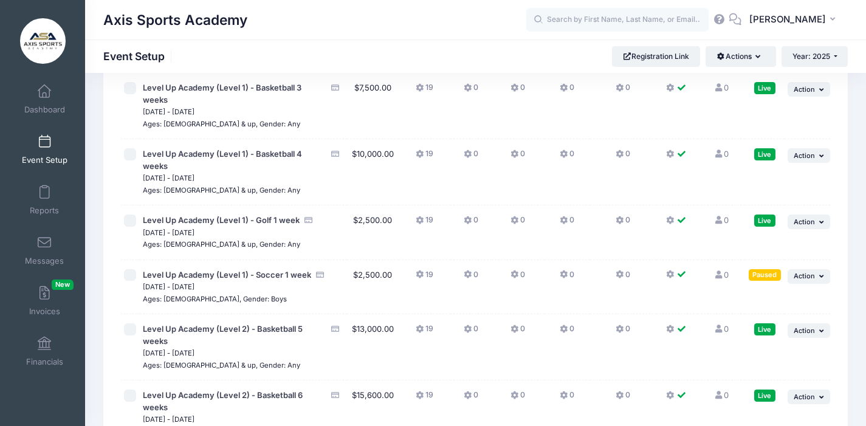
scroll to position [224, 0]
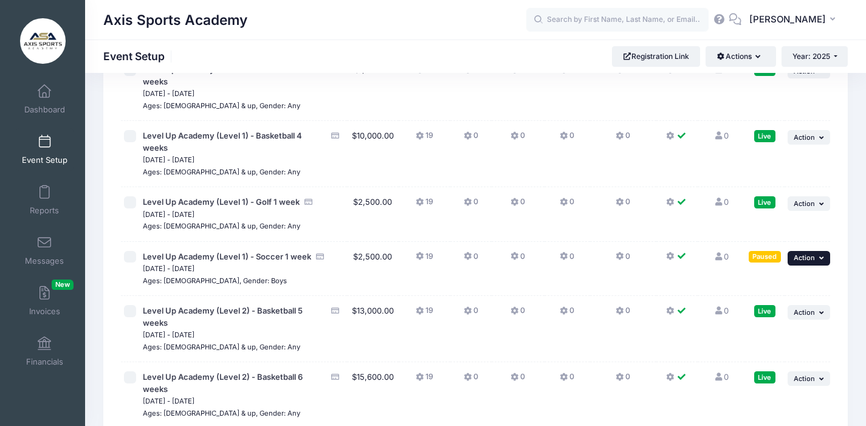
click at [817, 257] on button "... Action" at bounding box center [809, 258] width 43 height 15
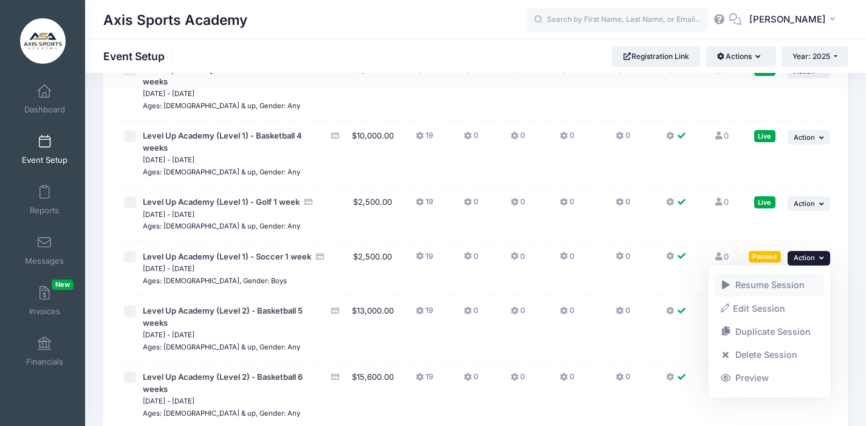
click at [756, 286] on link "Resume Session" at bounding box center [770, 284] width 110 height 23
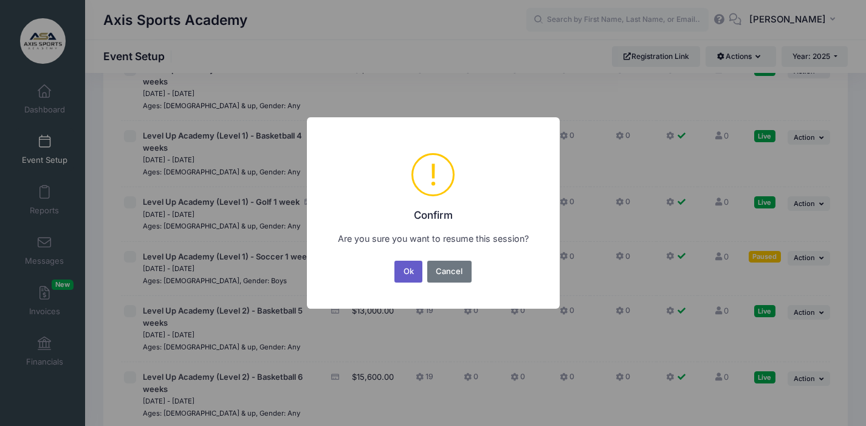
click at [411, 266] on button "Ok" at bounding box center [408, 272] width 28 height 22
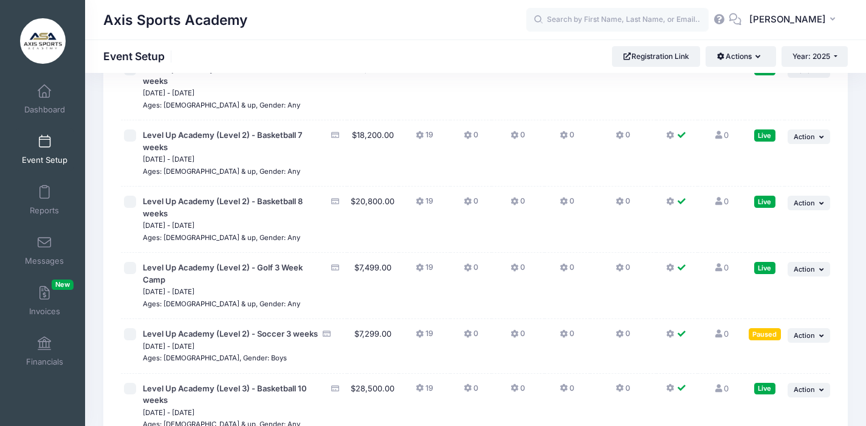
scroll to position [692, 0]
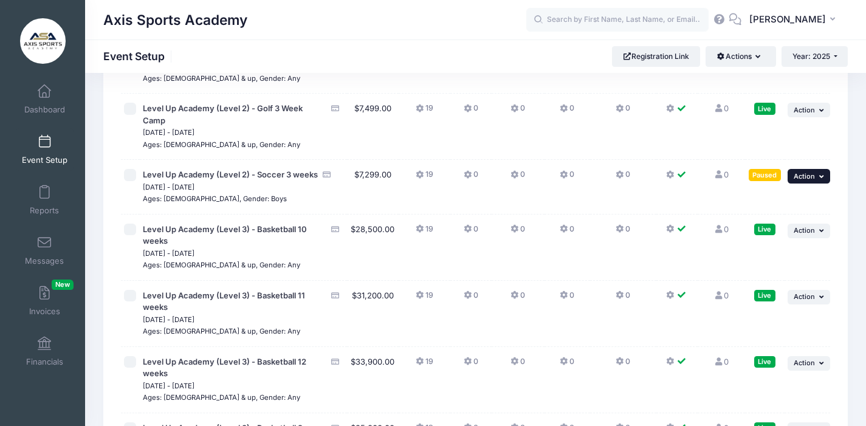
click at [812, 178] on span "Action" at bounding box center [804, 176] width 21 height 9
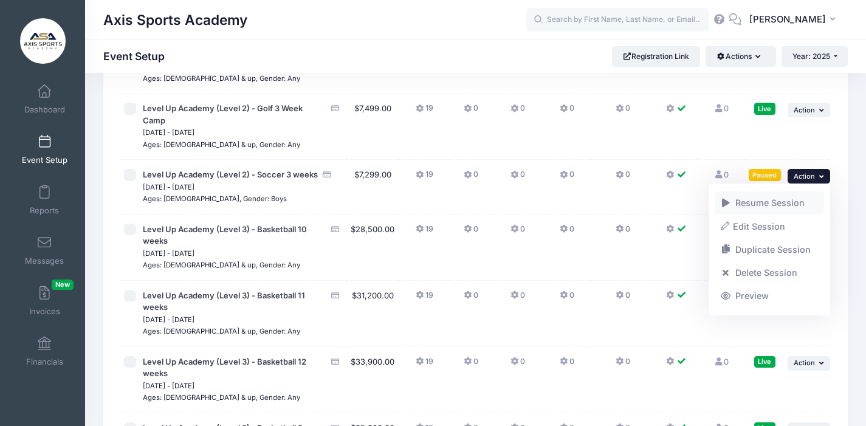
click at [755, 204] on link "Resume Session" at bounding box center [770, 202] width 110 height 23
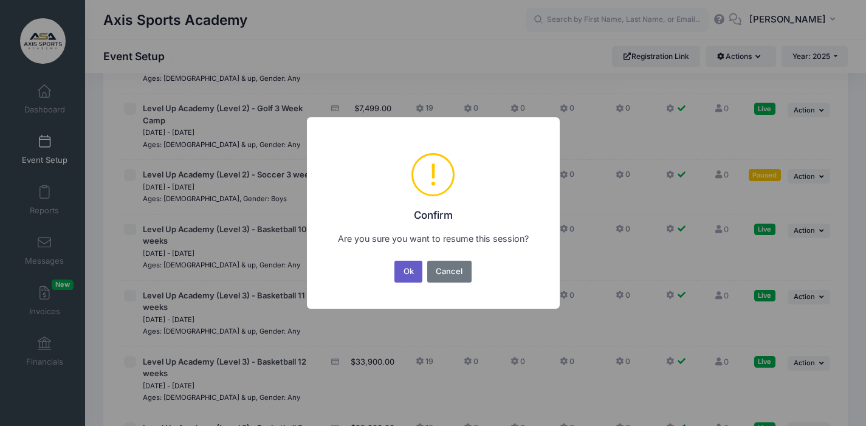
click at [407, 272] on button "Ok" at bounding box center [408, 272] width 28 height 22
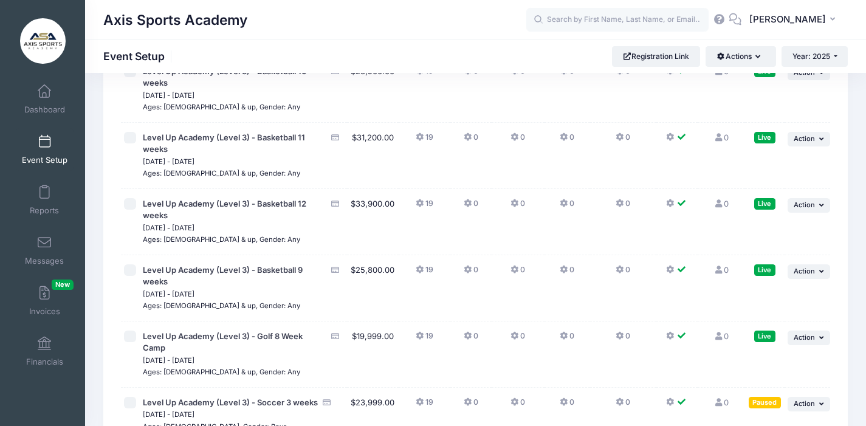
scroll to position [1097, 0]
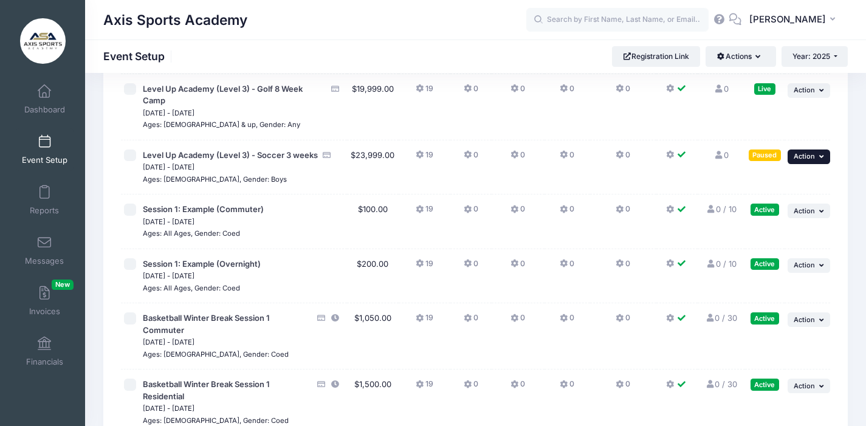
click at [814, 160] on span "Action" at bounding box center [804, 156] width 21 height 9
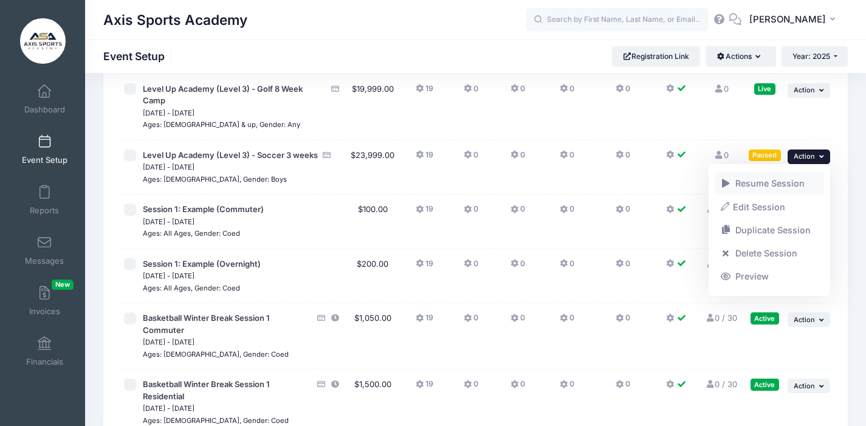
click at [764, 184] on link "Resume Session" at bounding box center [770, 183] width 110 height 23
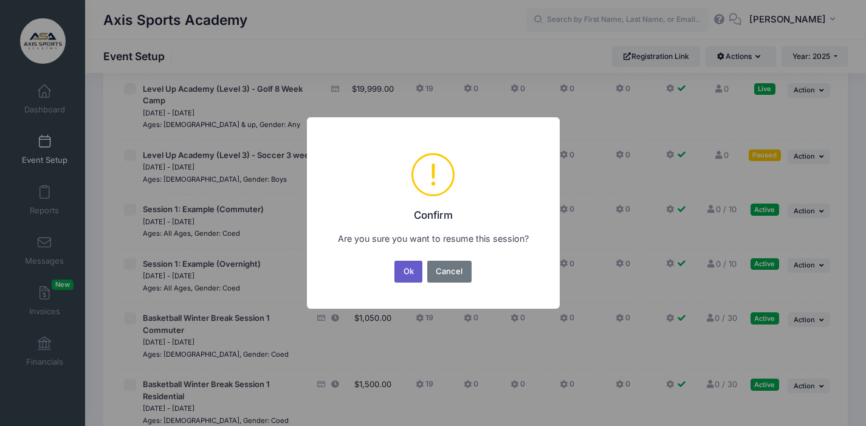
click at [408, 270] on button "Ok" at bounding box center [408, 272] width 28 height 22
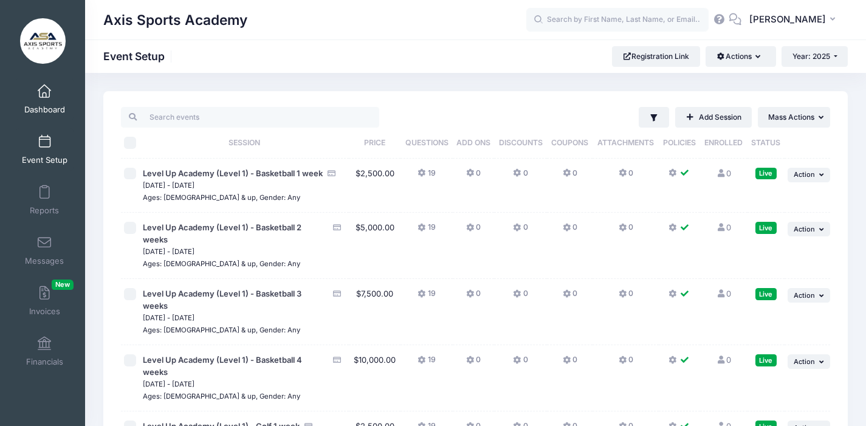
click at [44, 97] on span at bounding box center [44, 91] width 0 height 13
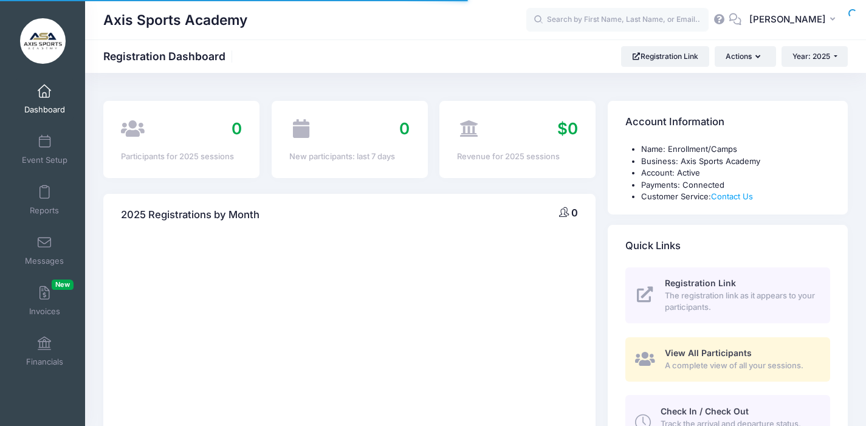
select select
